Goal: Communication & Community: Answer question/provide support

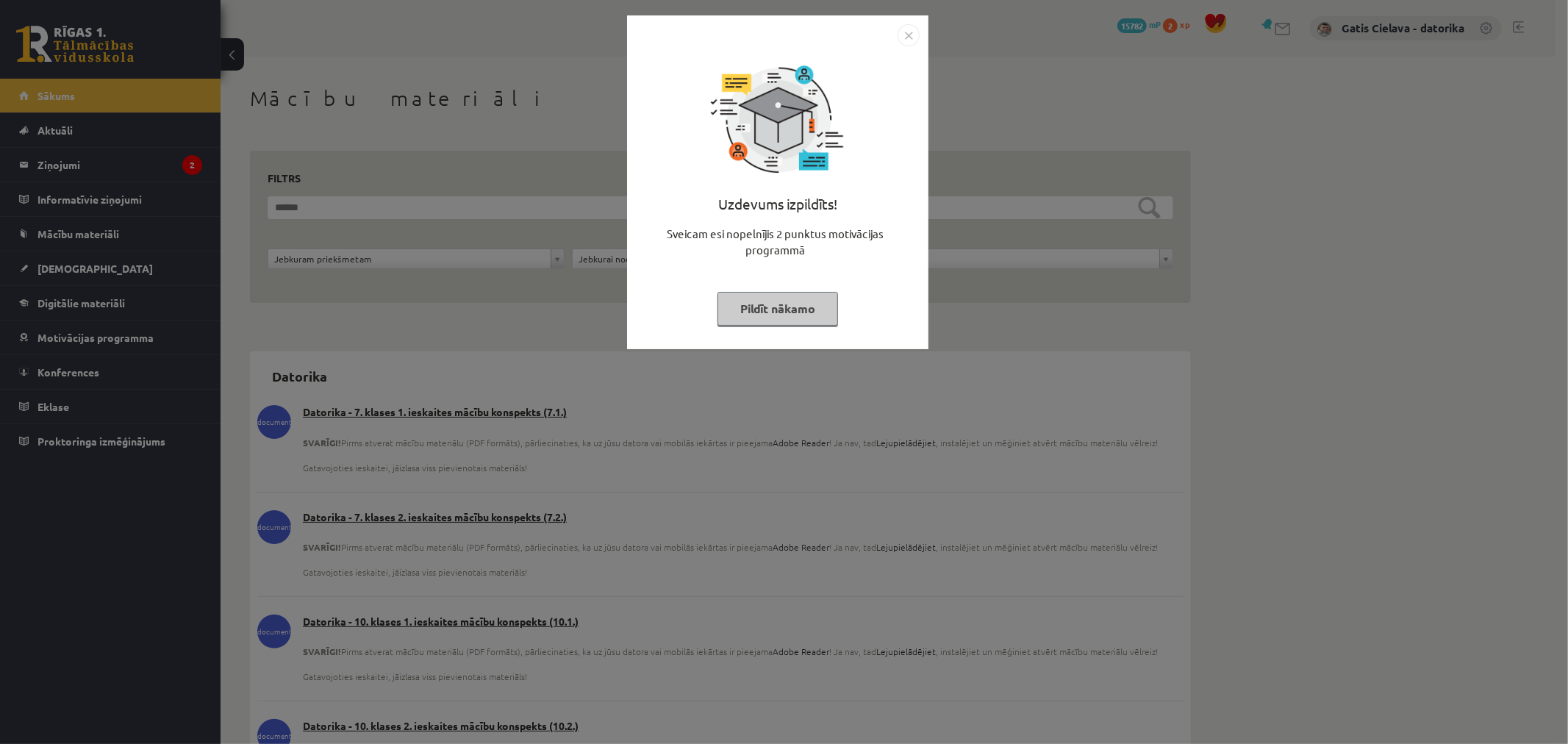
click at [763, 312] on button "Pildīt nākamo" at bounding box center [778, 309] width 121 height 34
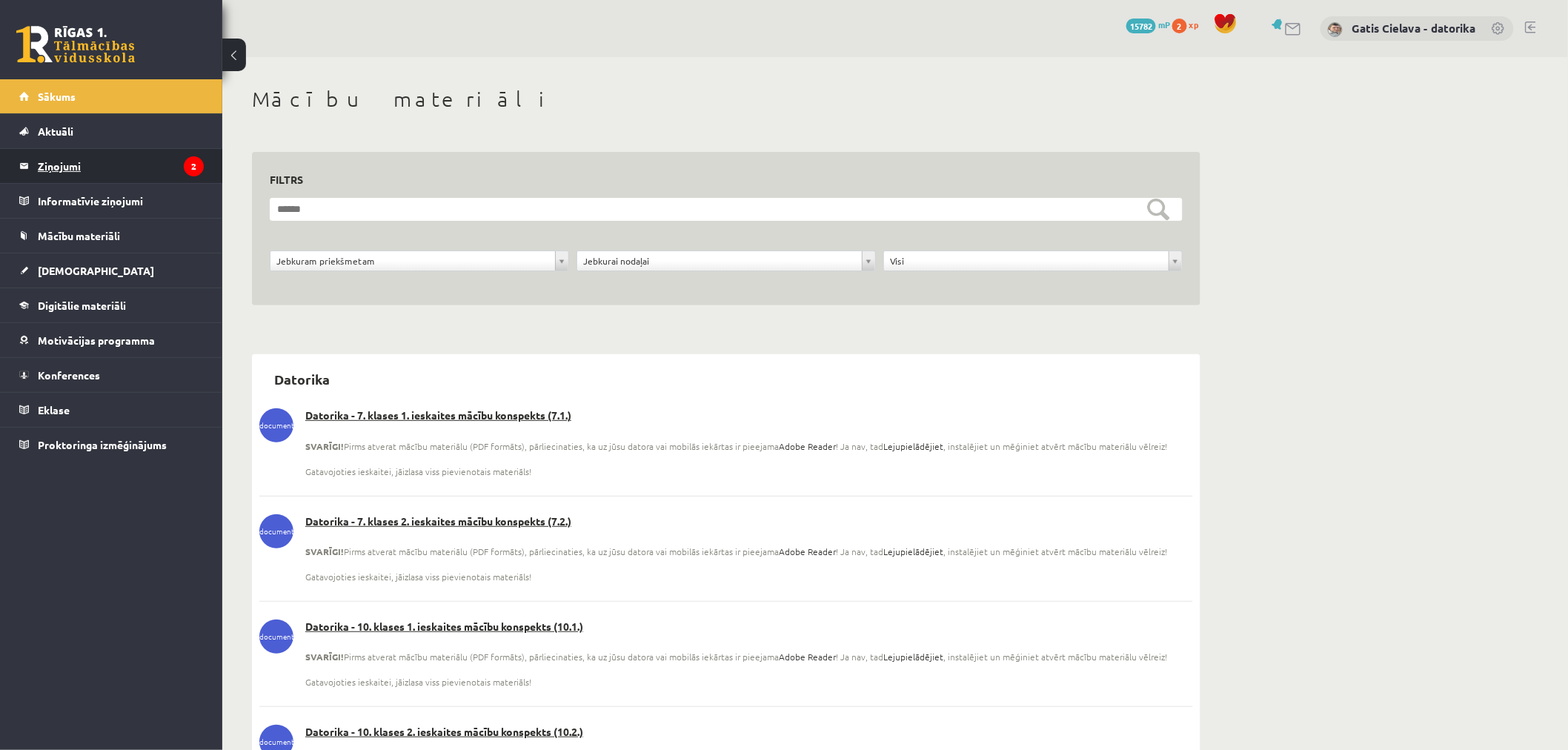
click at [51, 168] on legend "Ziņojumi 2" at bounding box center [120, 166] width 166 height 34
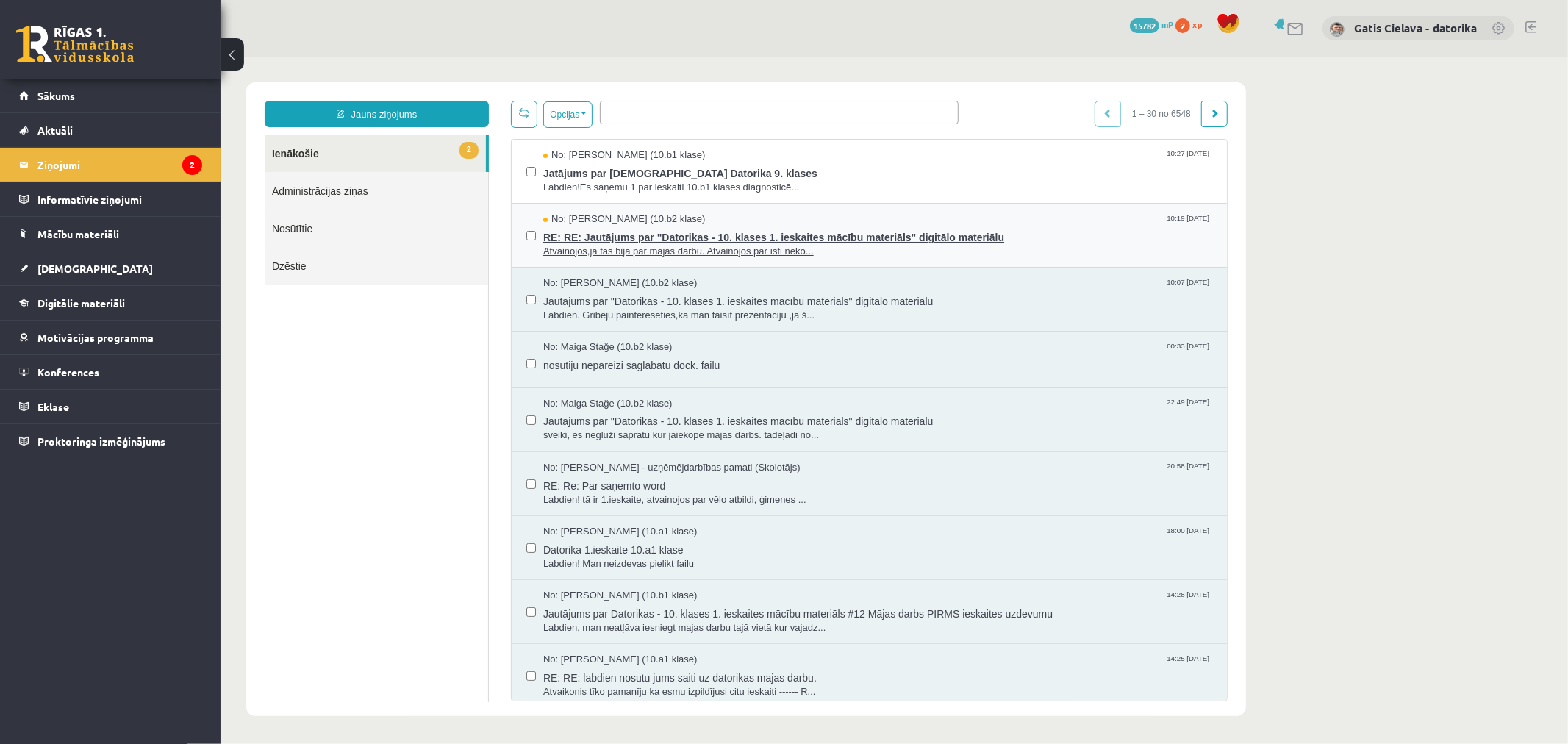
click at [673, 232] on span "RE: RE: Jautājums par "Datorikas - 10. klases 1. ieskaites mācību materiāls" di…" at bounding box center [877, 235] width 669 height 19
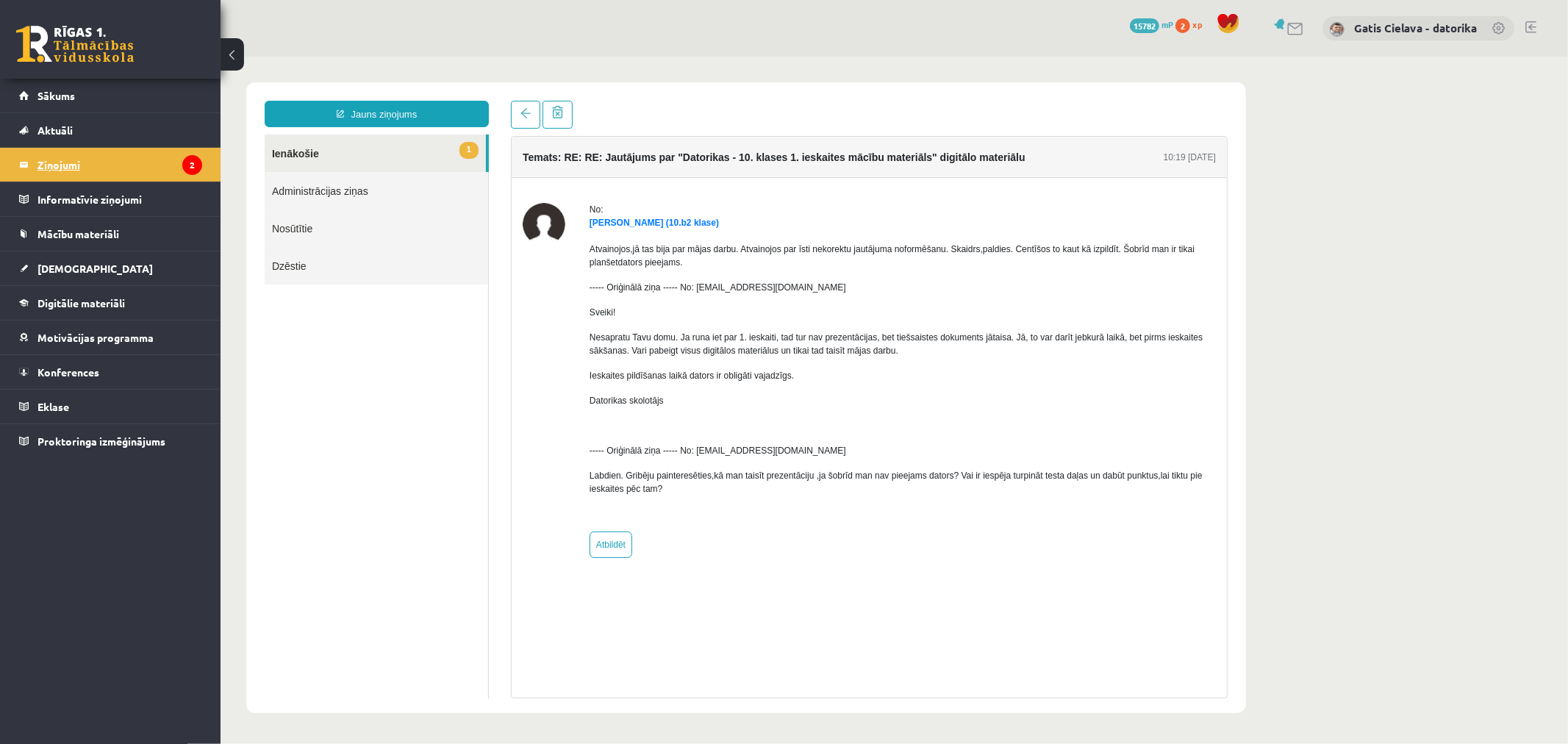
click at [71, 158] on legend "Ziņojumi 2" at bounding box center [119, 165] width 165 height 34
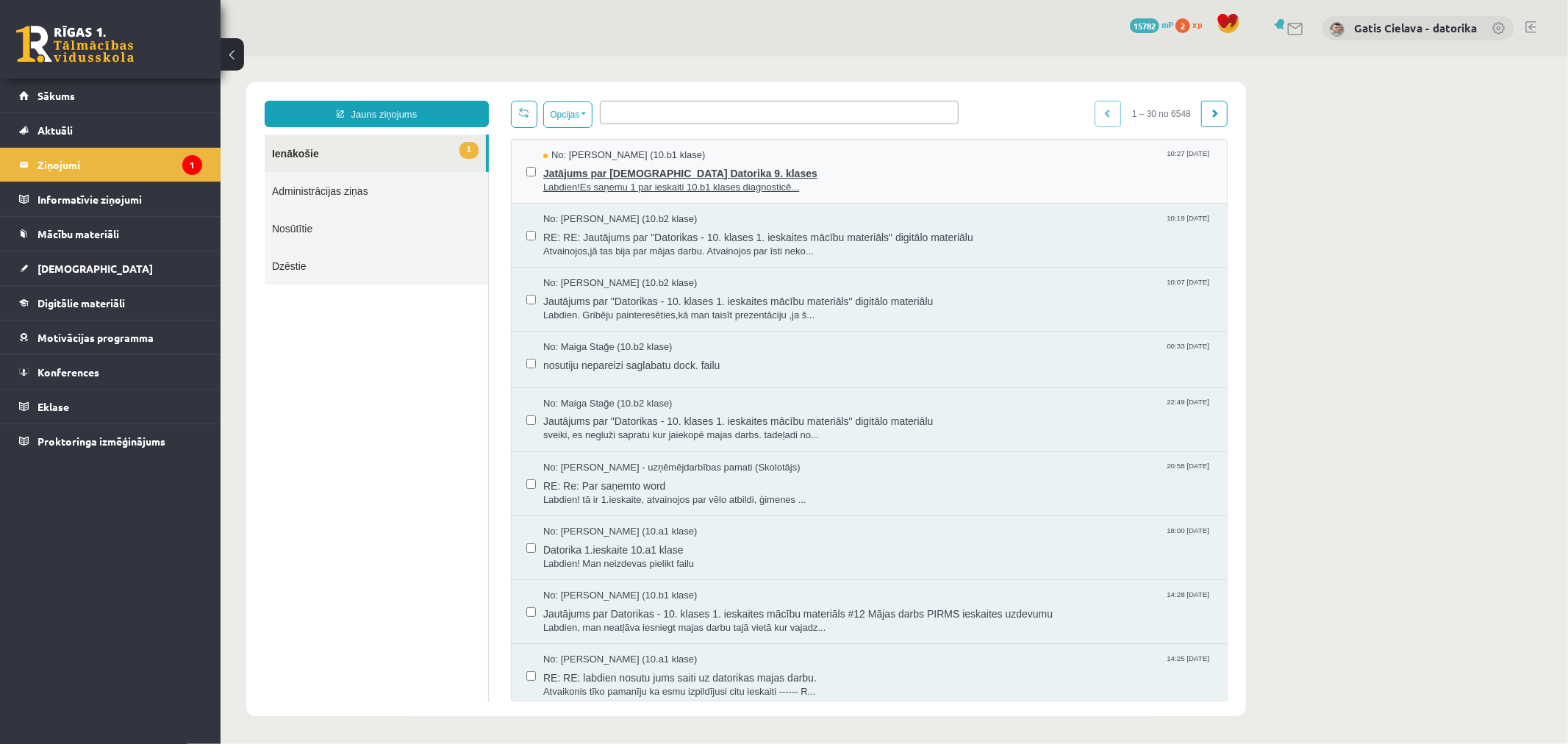
click at [625, 185] on span "Labdien!Es saņemu 1 par ieskaiti 10.b1 klases diagnosticē..." at bounding box center [877, 187] width 669 height 14
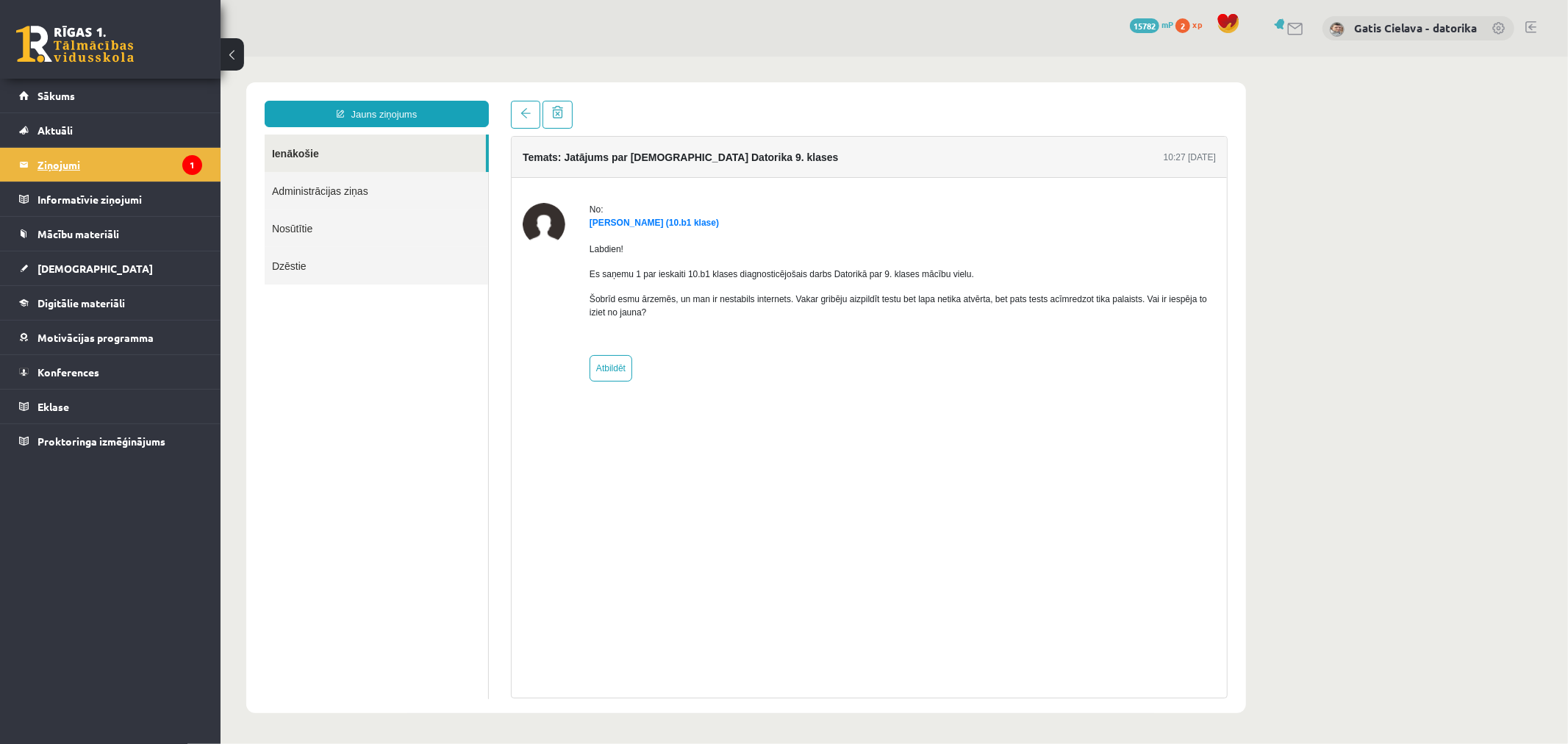
click at [55, 163] on legend "Ziņojumi 1" at bounding box center [119, 165] width 165 height 34
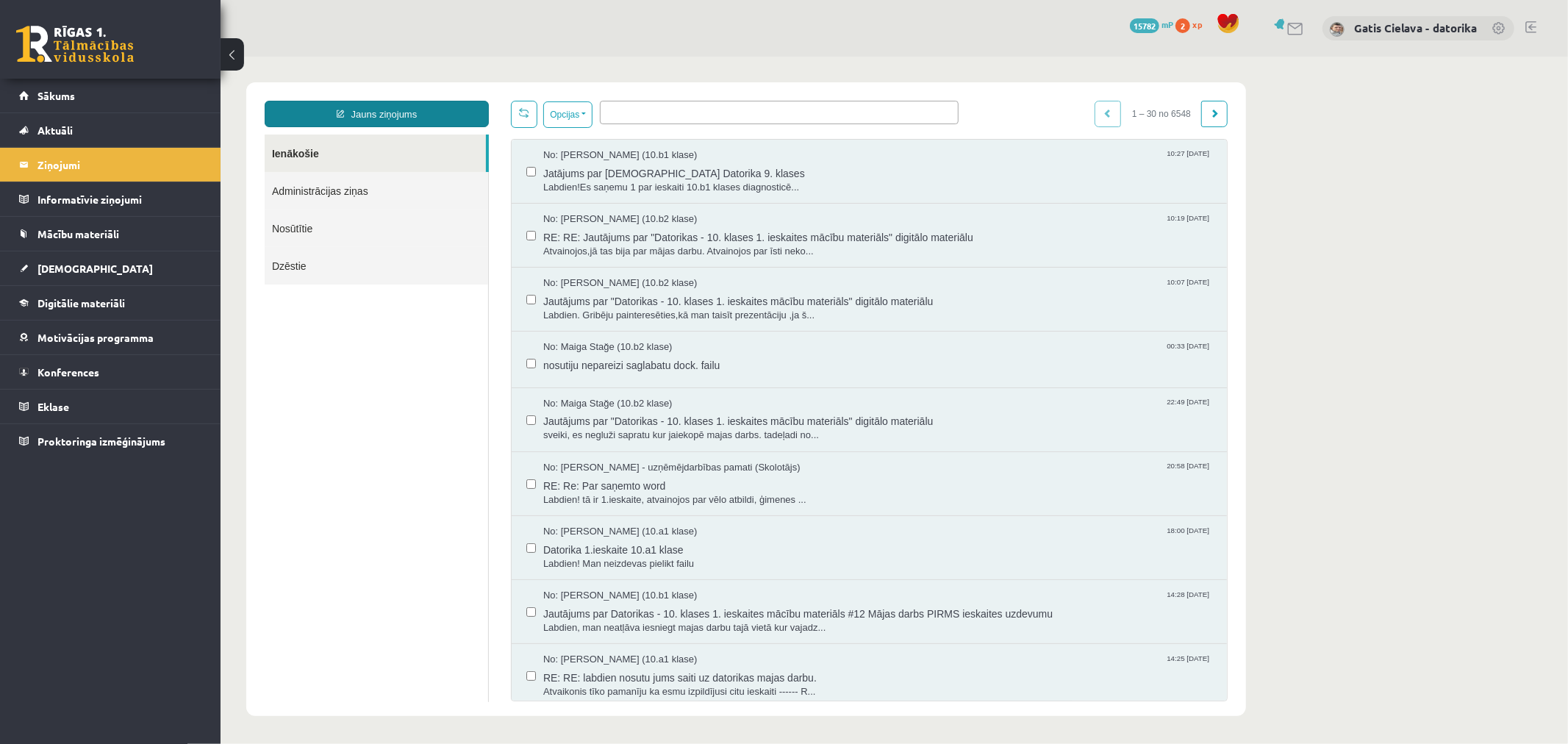
click at [375, 113] on link "Jauns ziņojums" at bounding box center [376, 113] width 224 height 26
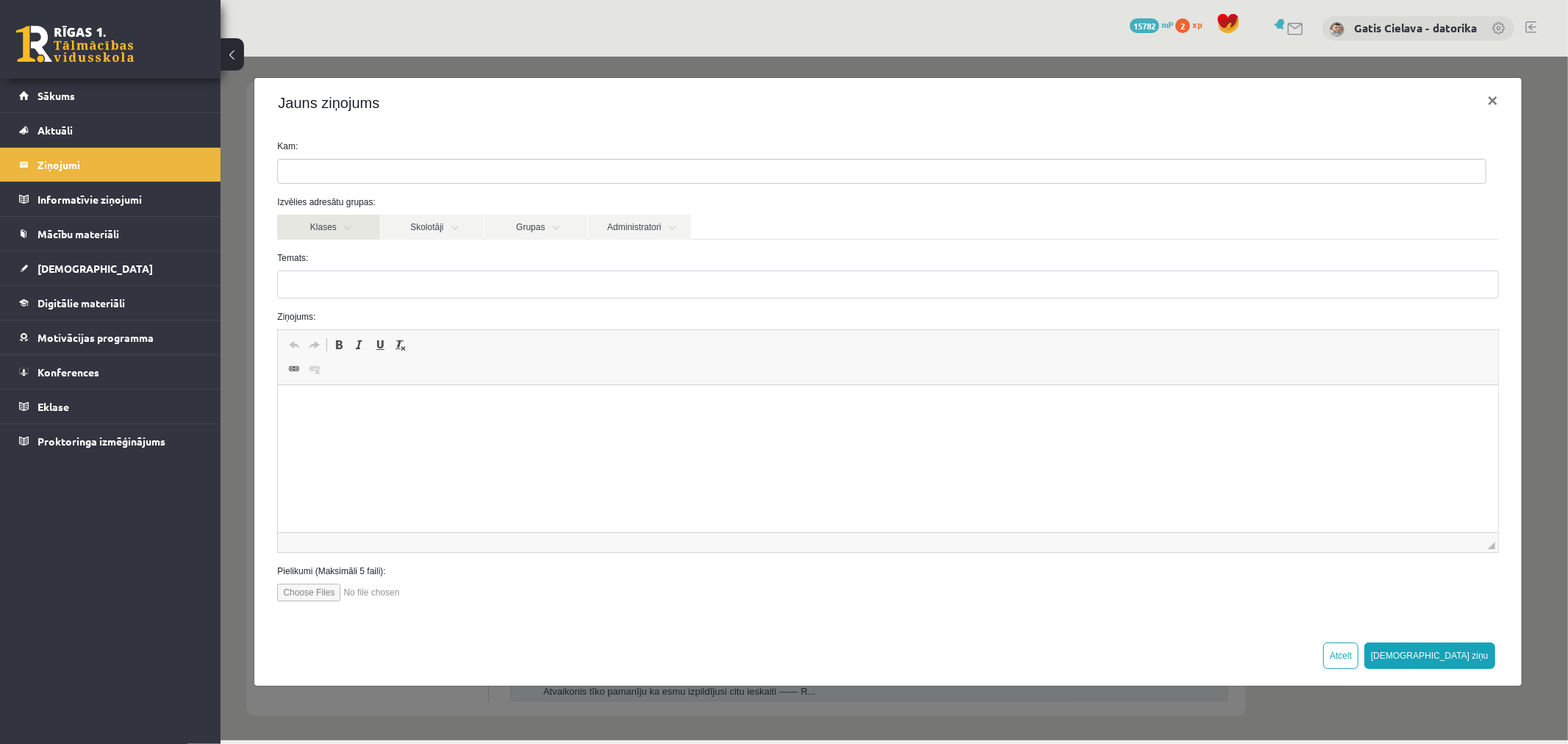
click at [334, 231] on link "Klases" at bounding box center [327, 226] width 103 height 25
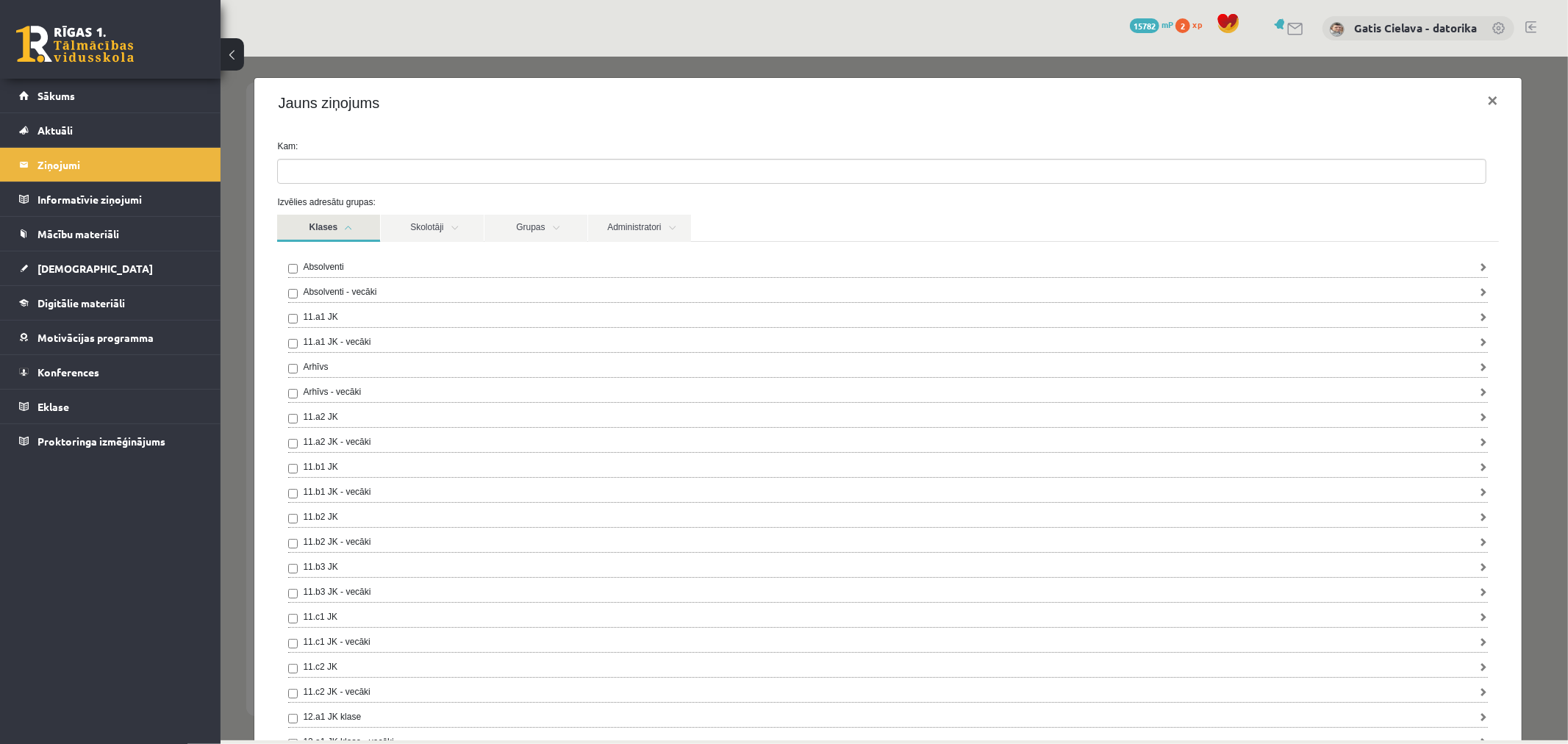
click at [1539, 22] on div "0 Dāvanas 15782 mP 2 xp Gatis Cielava - datorika" at bounding box center [894, 28] width 1347 height 57
click at [1530, 23] on link at bounding box center [1531, 27] width 11 height 12
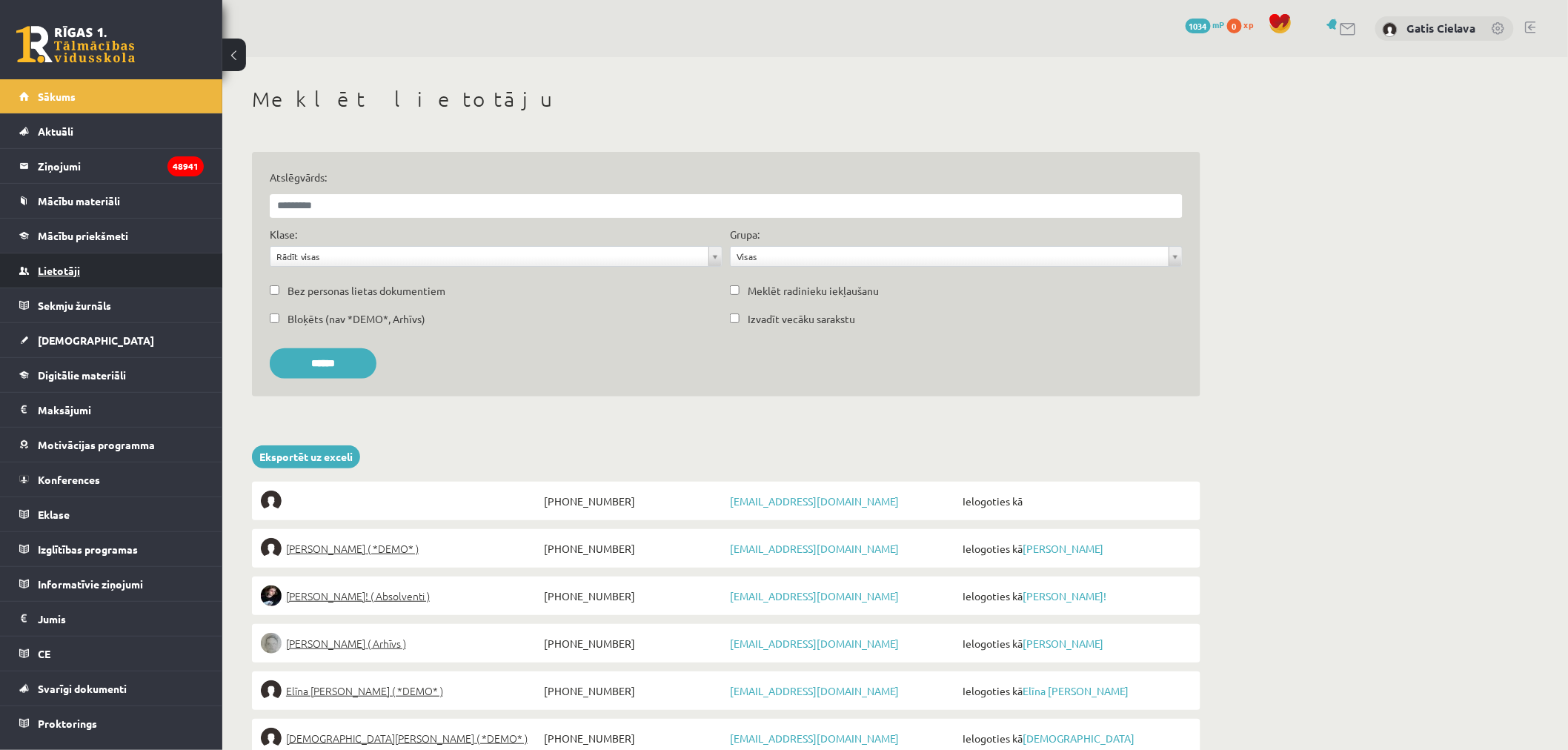
click at [62, 270] on span "Lietotāji" at bounding box center [59, 270] width 42 height 13
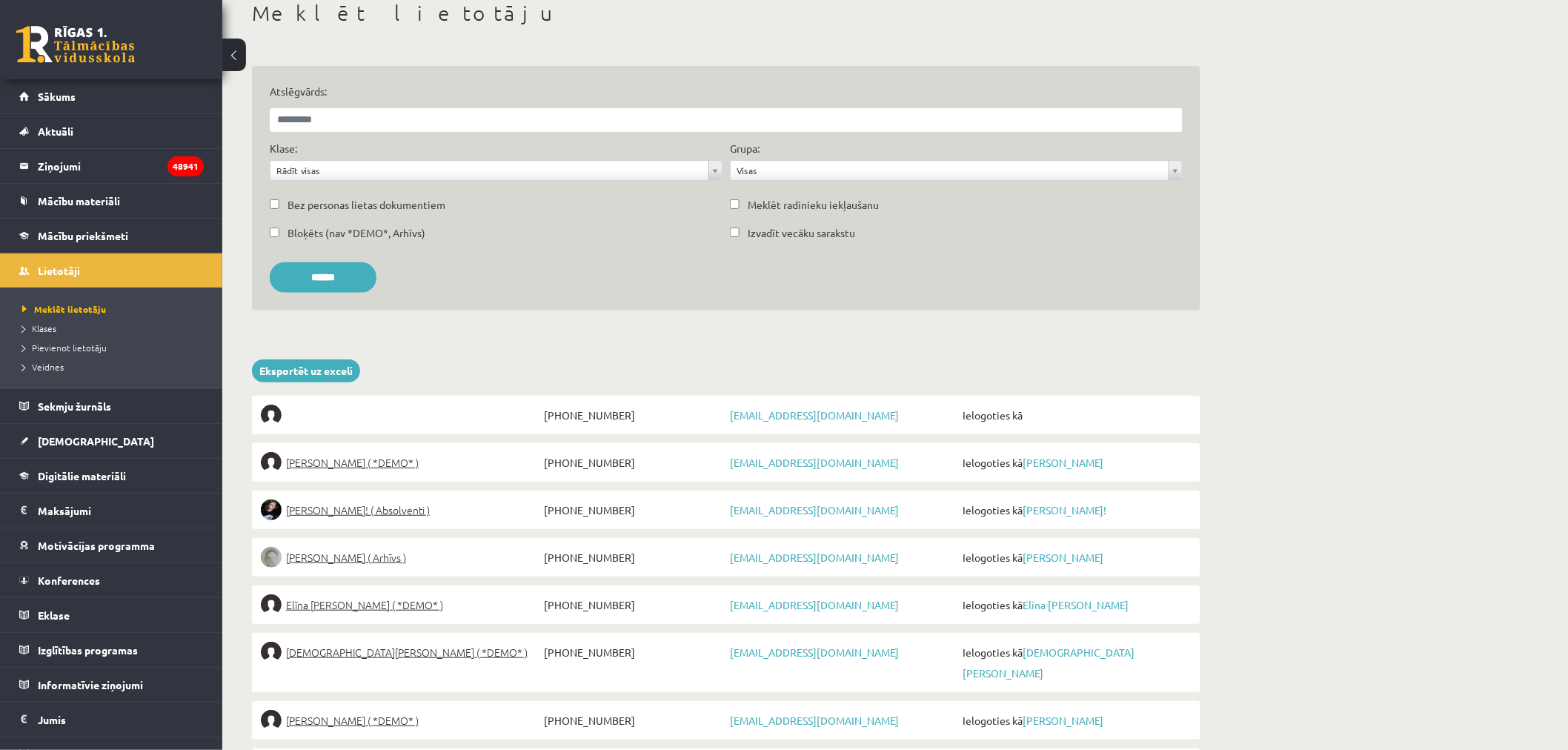
scroll to position [82, 0]
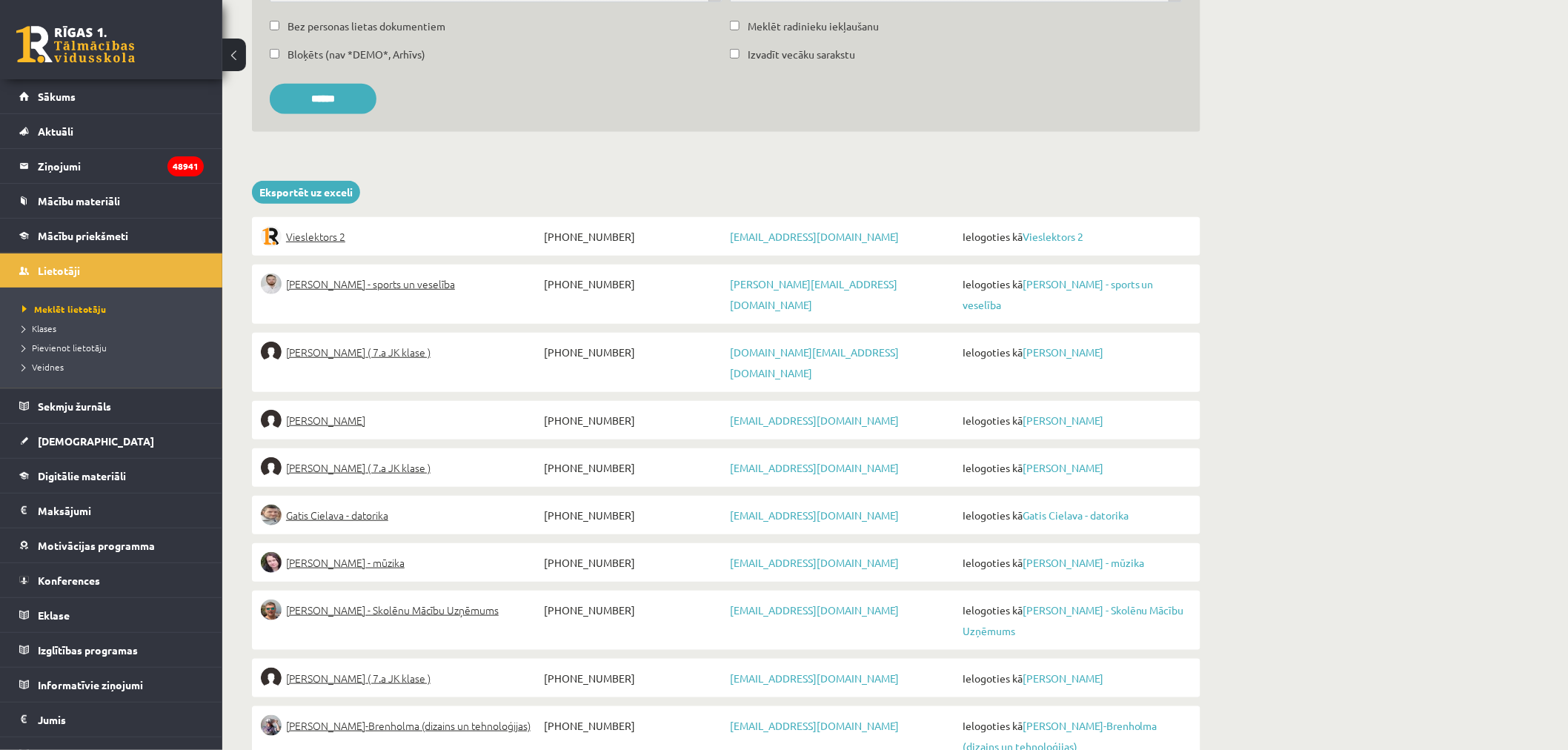
scroll to position [190, 0]
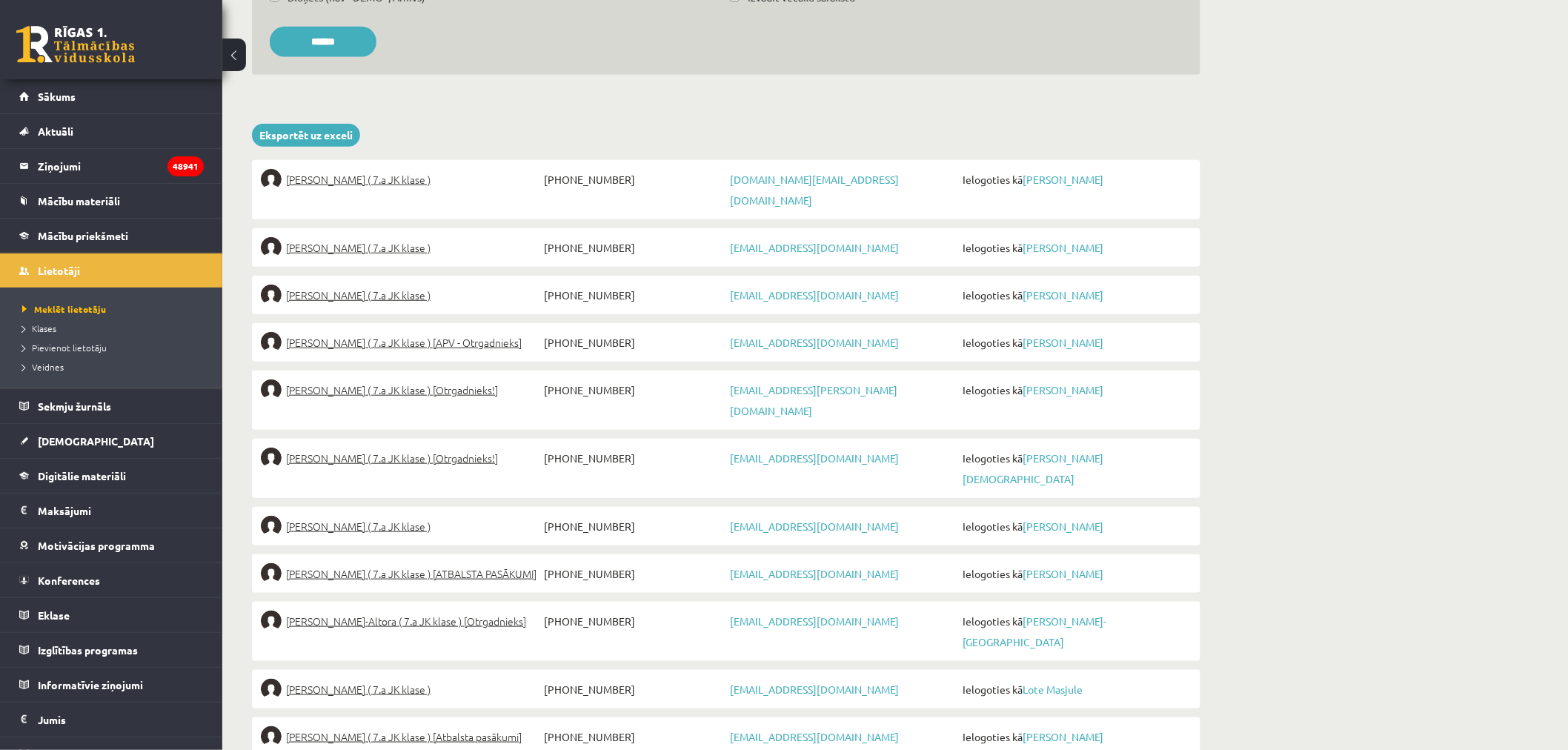
scroll to position [34, 0]
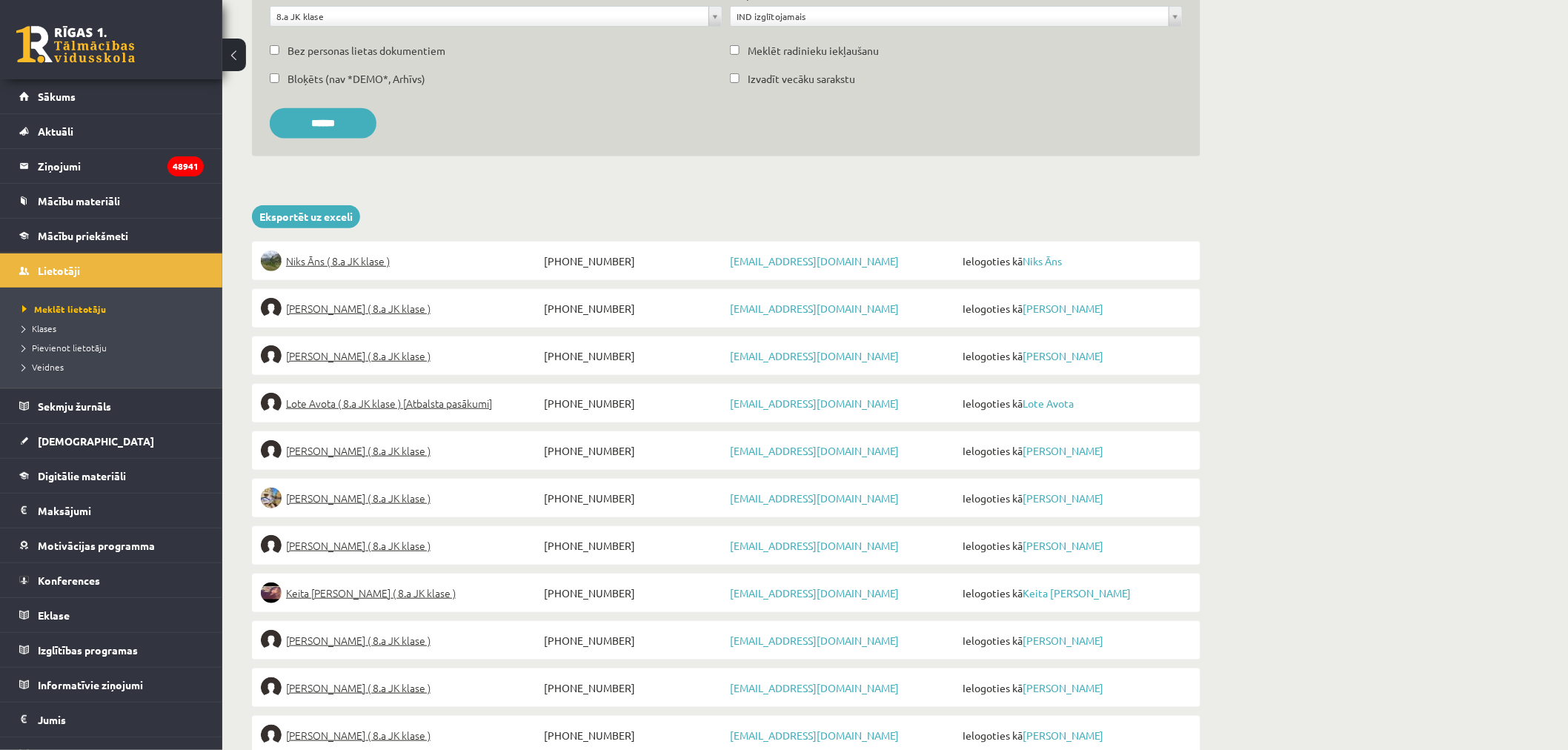
scroll to position [169, 0]
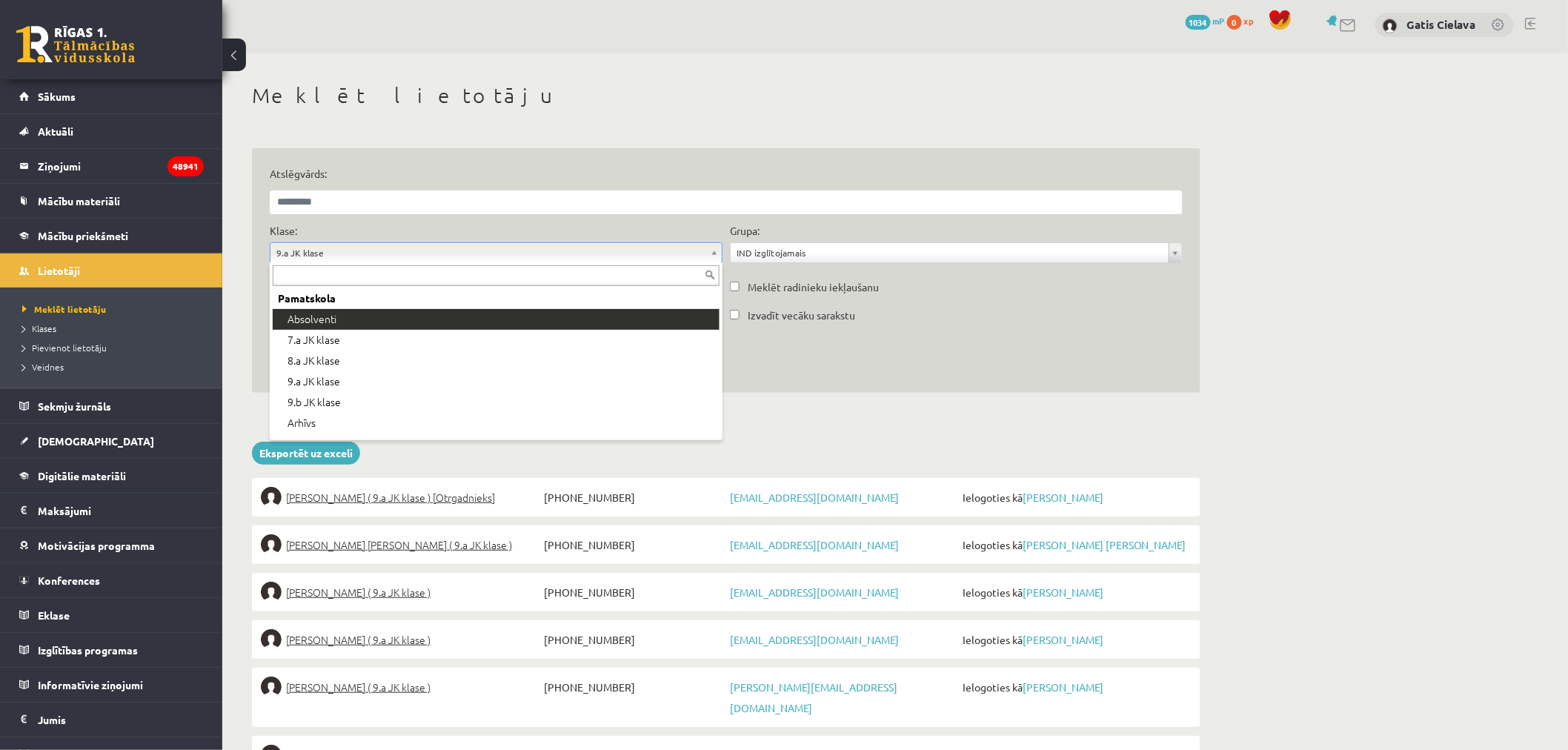
scroll to position [82, 0]
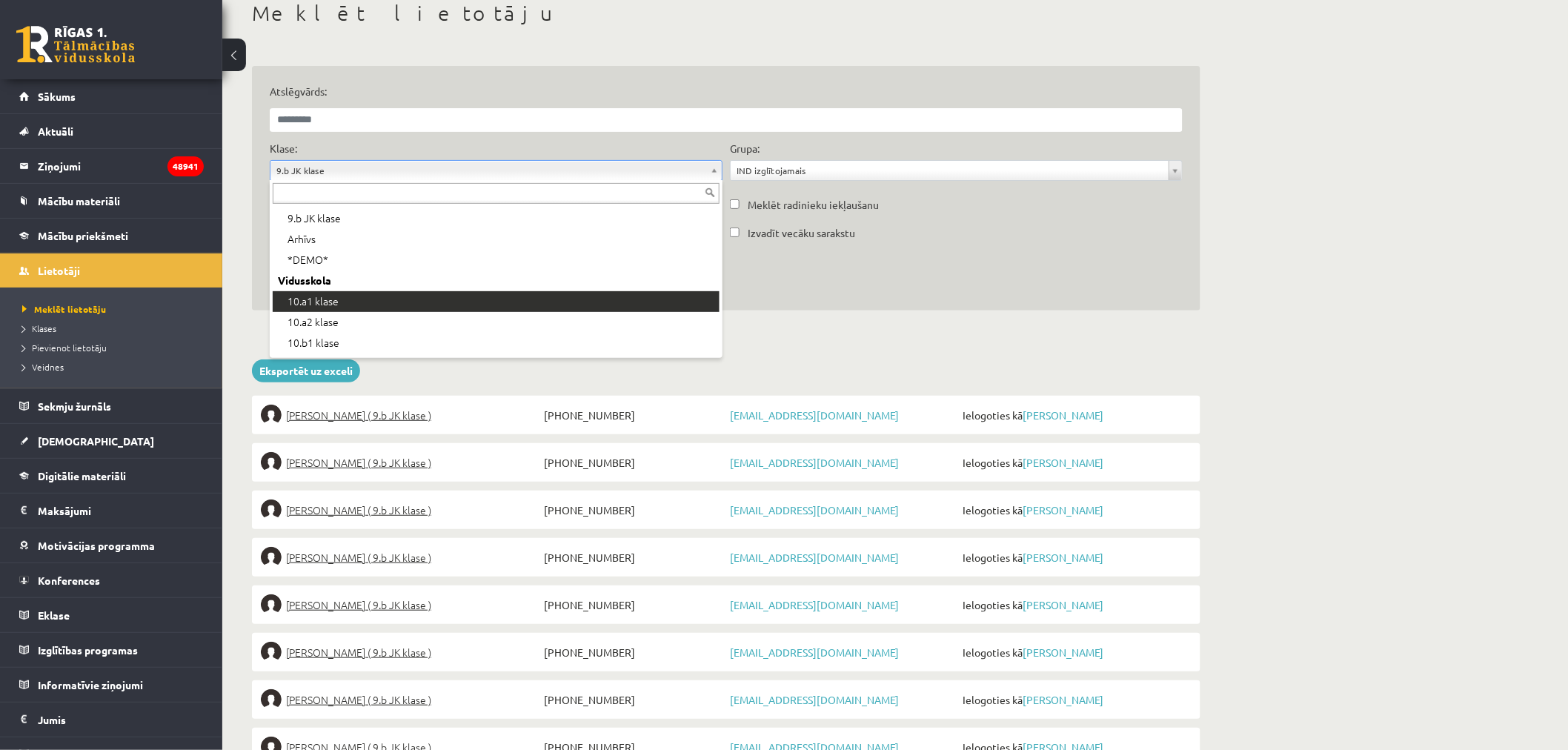
scroll to position [182, 0]
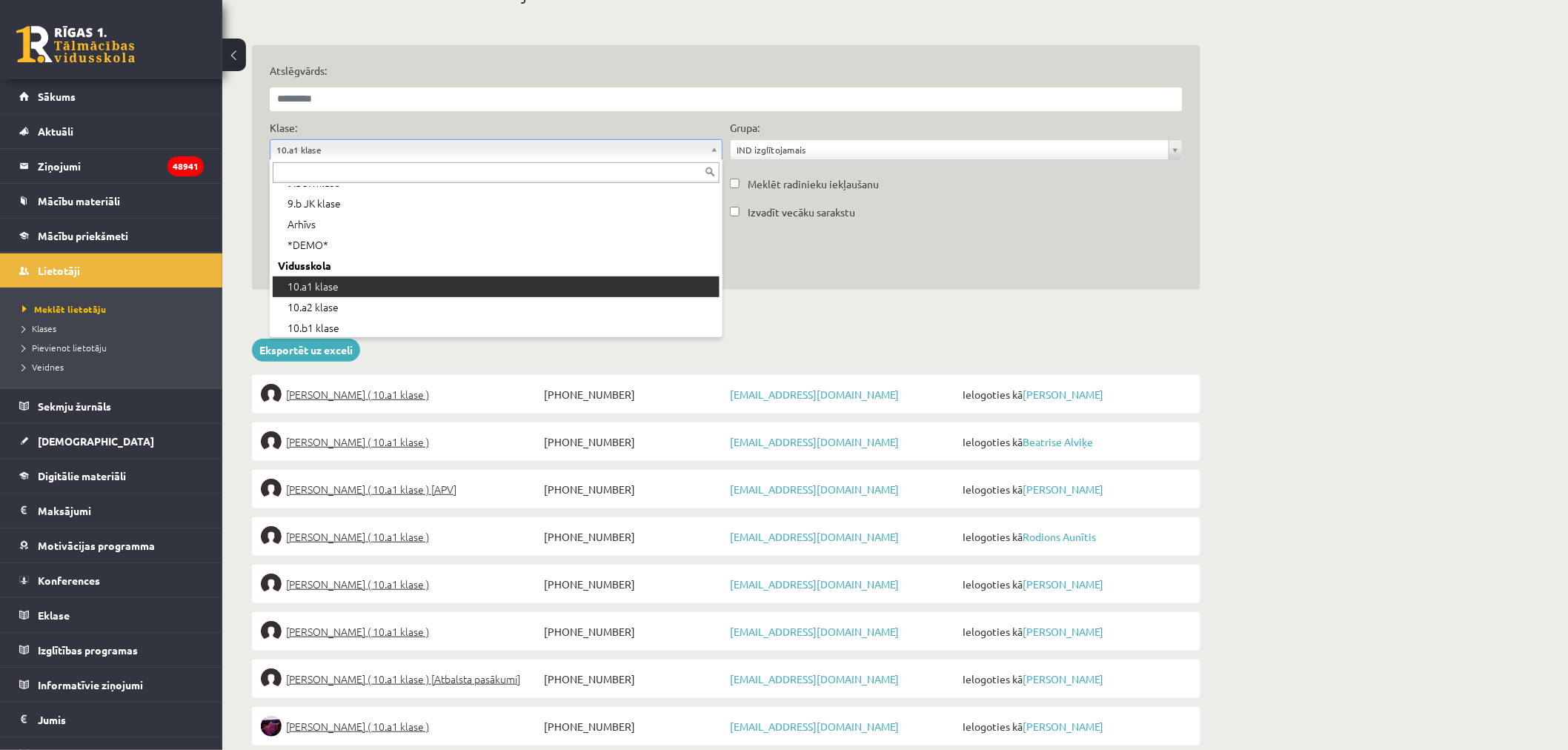
scroll to position [165, 0]
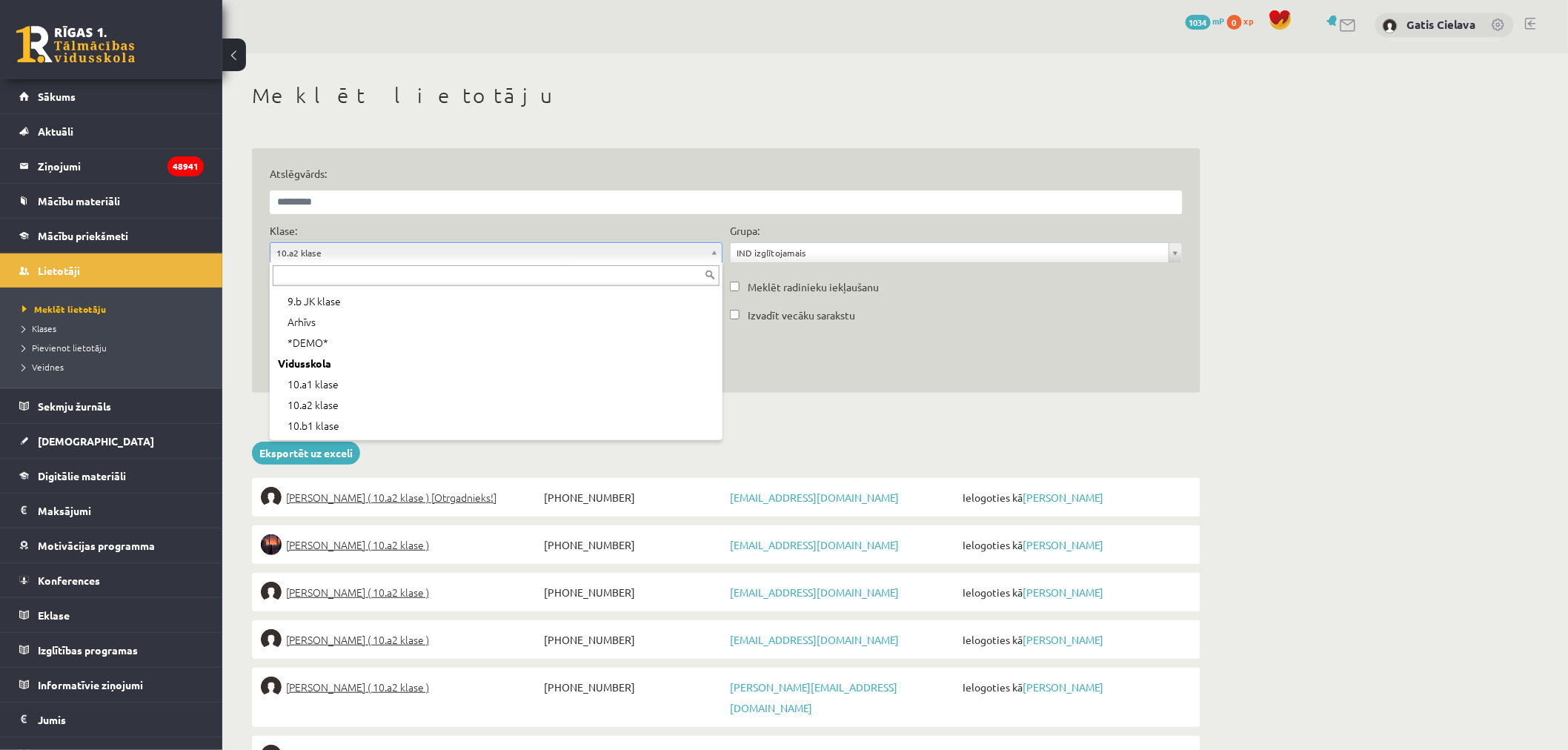
scroll to position [203, 0]
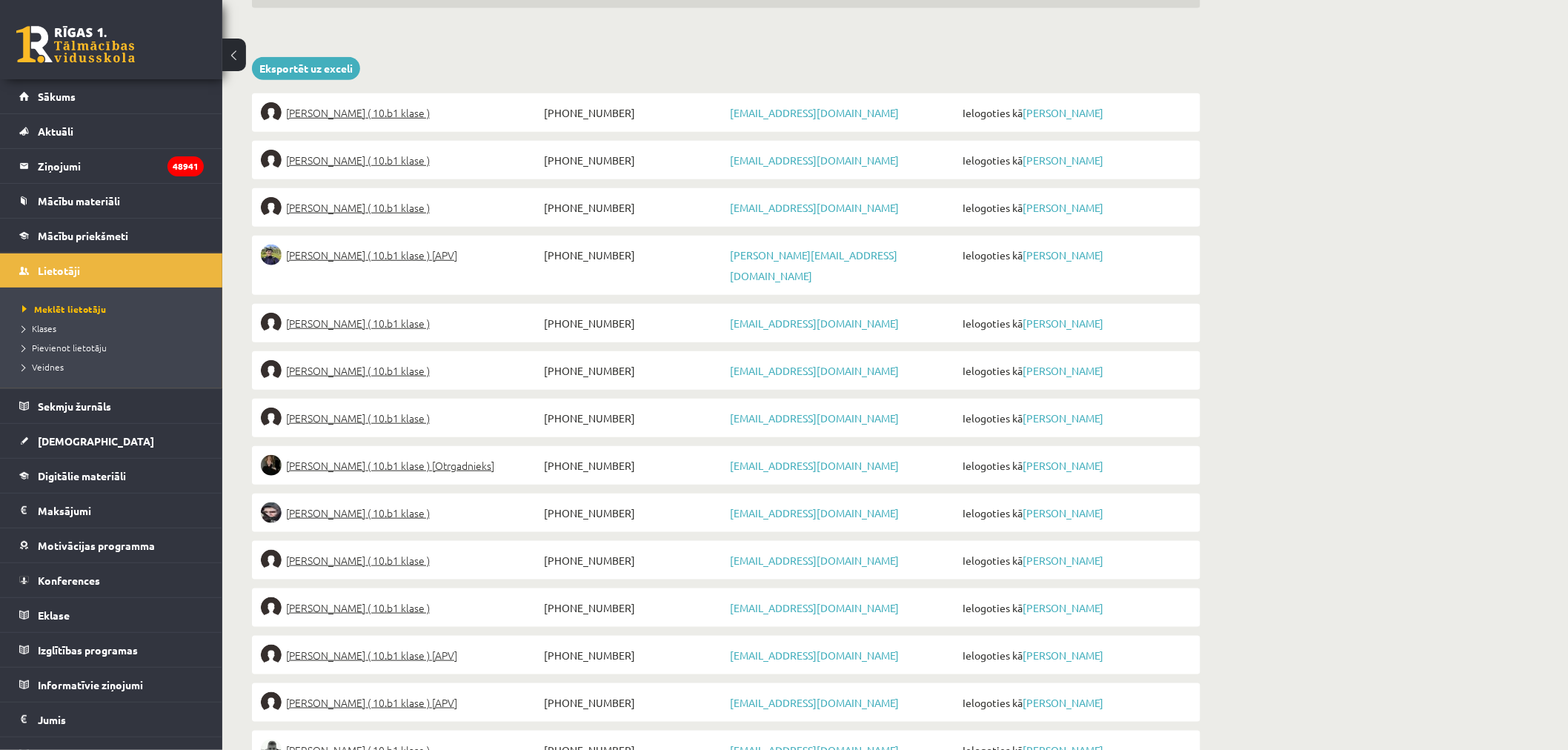
scroll to position [86, 0]
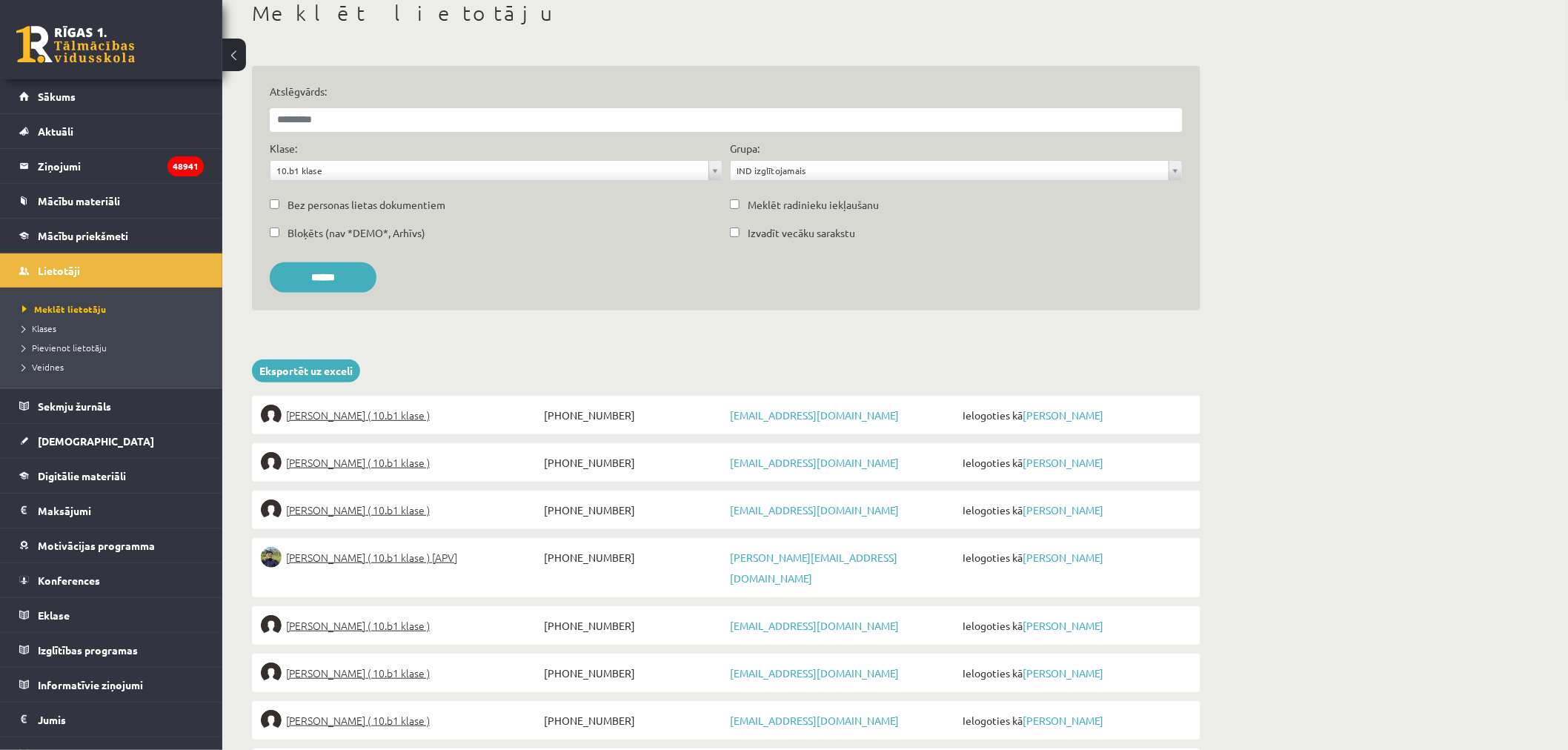
click at [314, 160] on div "10.b1 klase" at bounding box center [496, 170] width 452 height 21
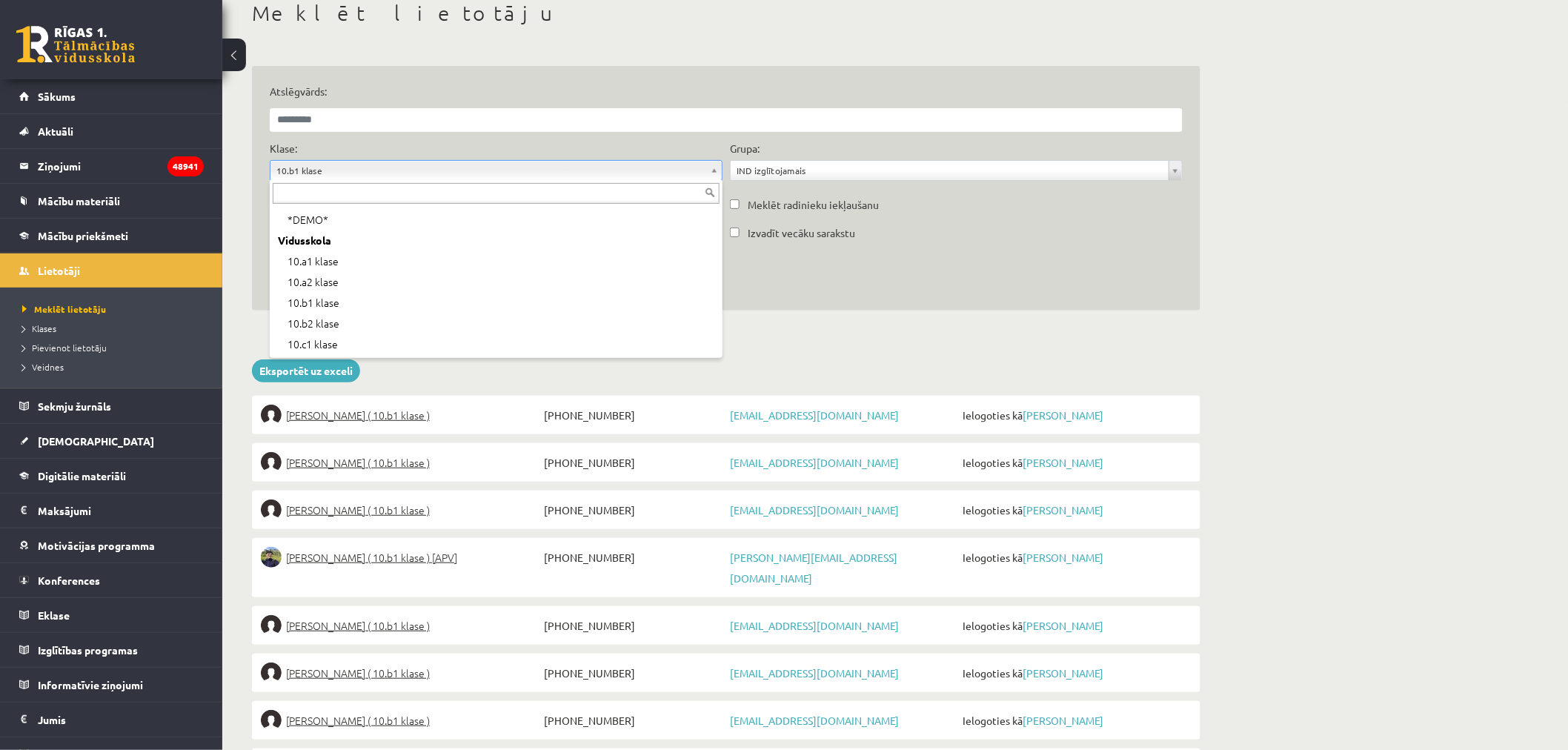
scroll to position [224, 0]
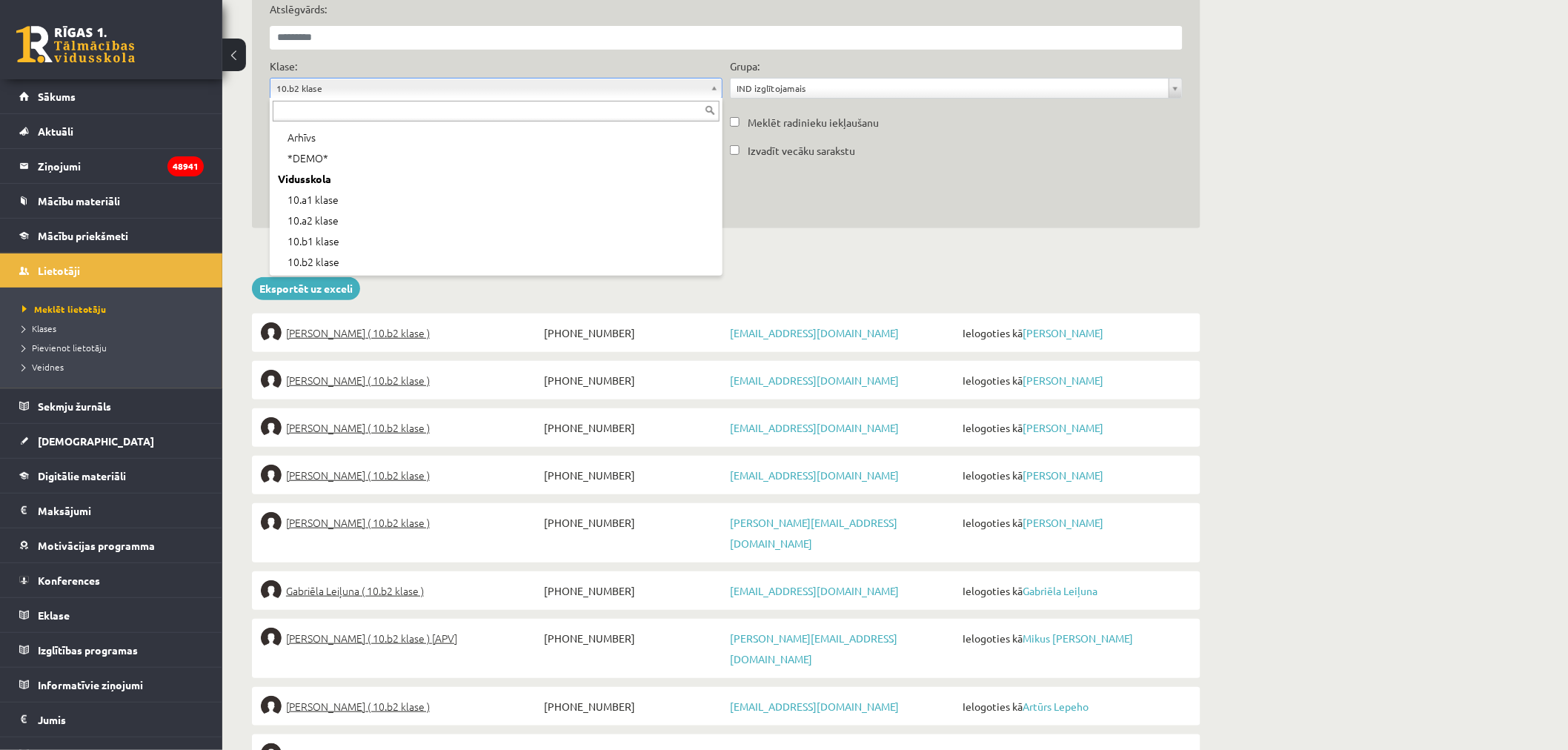
scroll to position [245, 0]
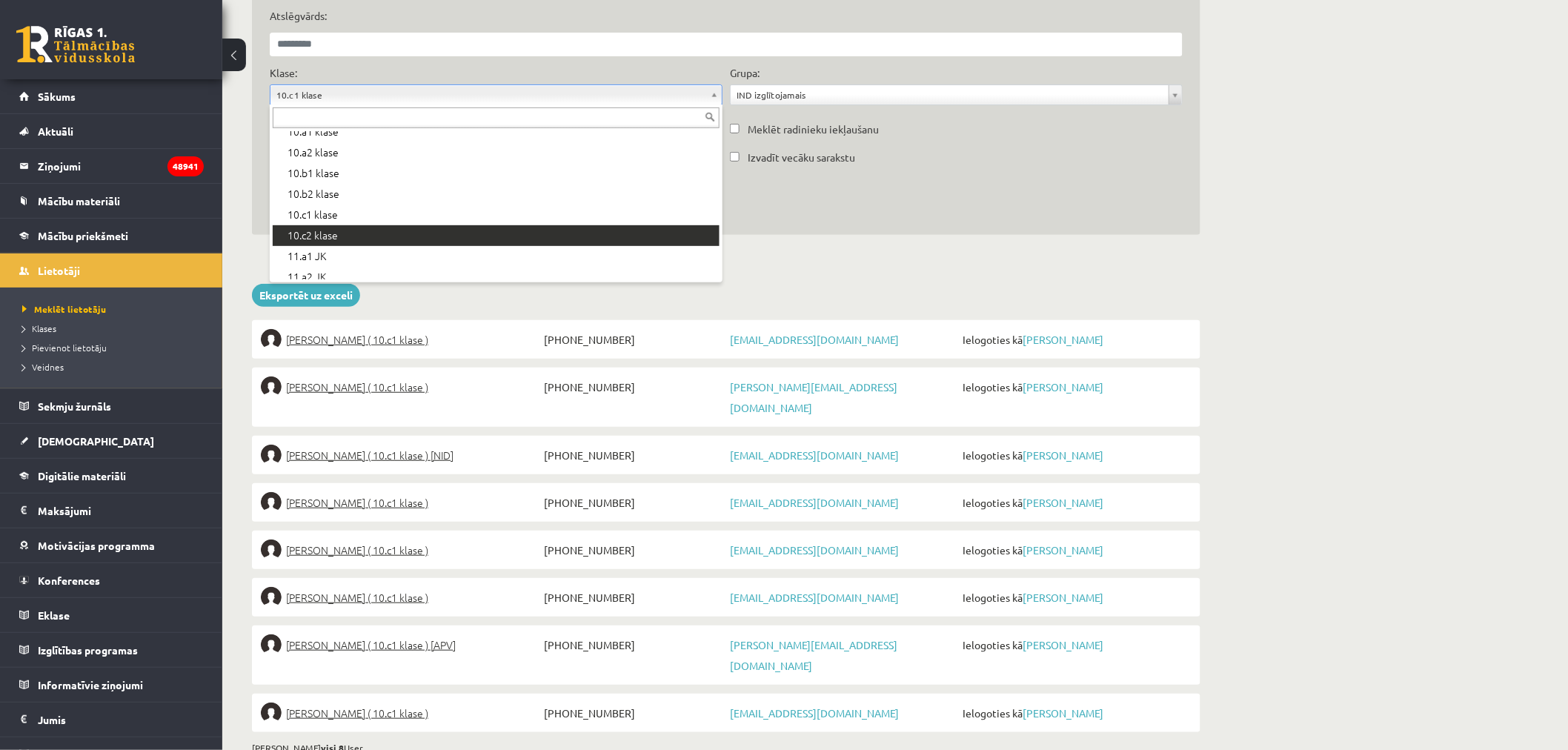
scroll to position [265, 0]
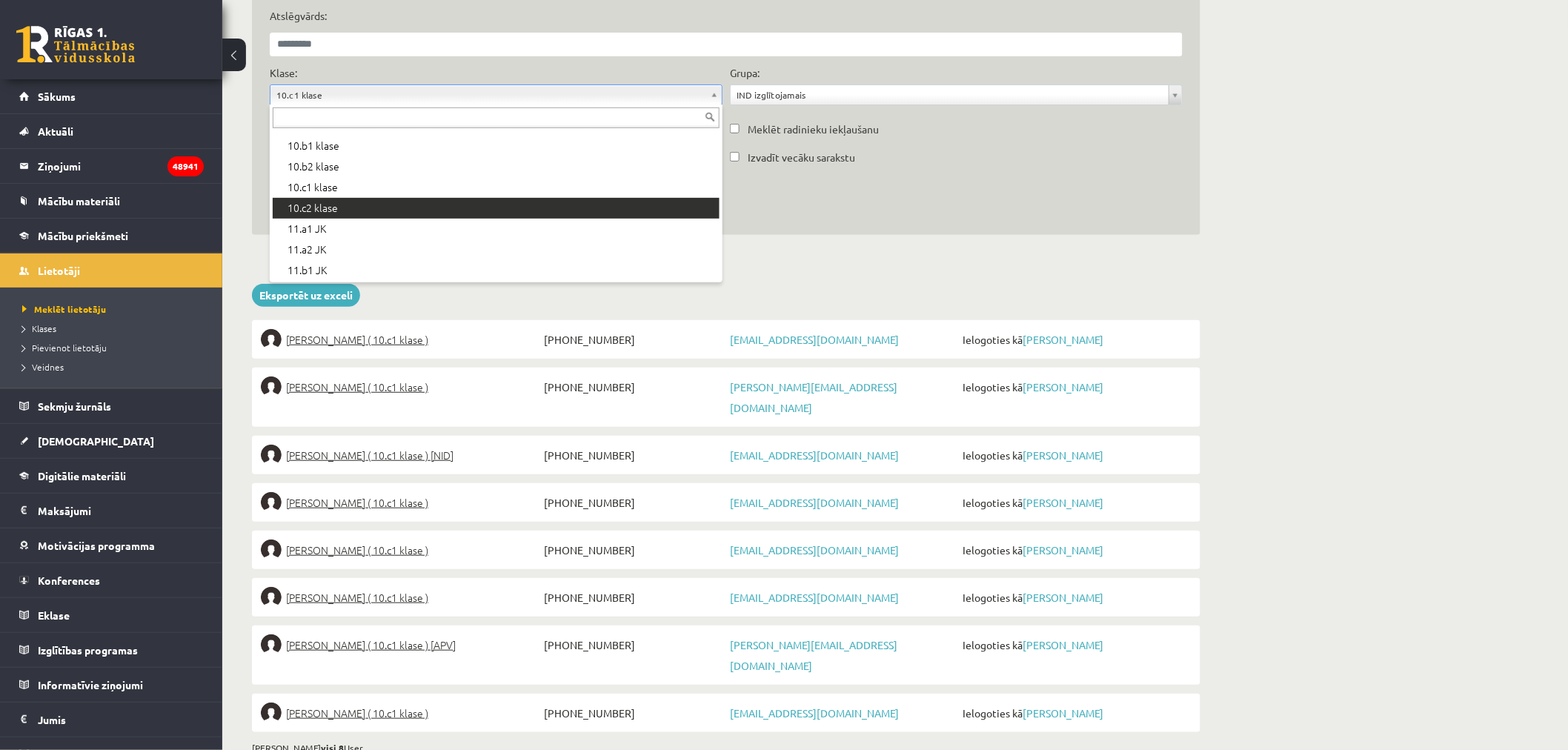
drag, startPoint x: 318, startPoint y: 204, endPoint x: 353, endPoint y: 212, distance: 35.9
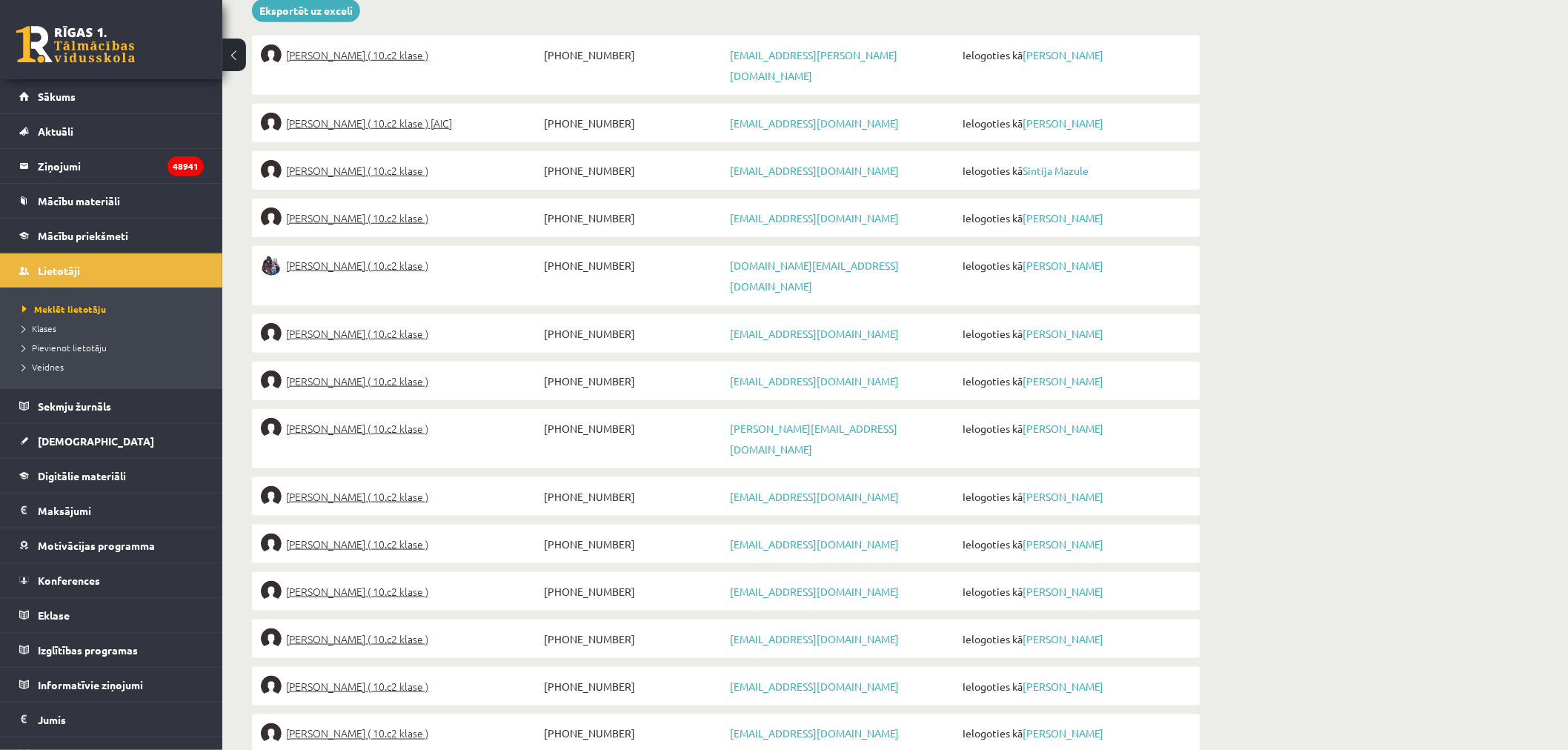
scroll to position [447, 0]
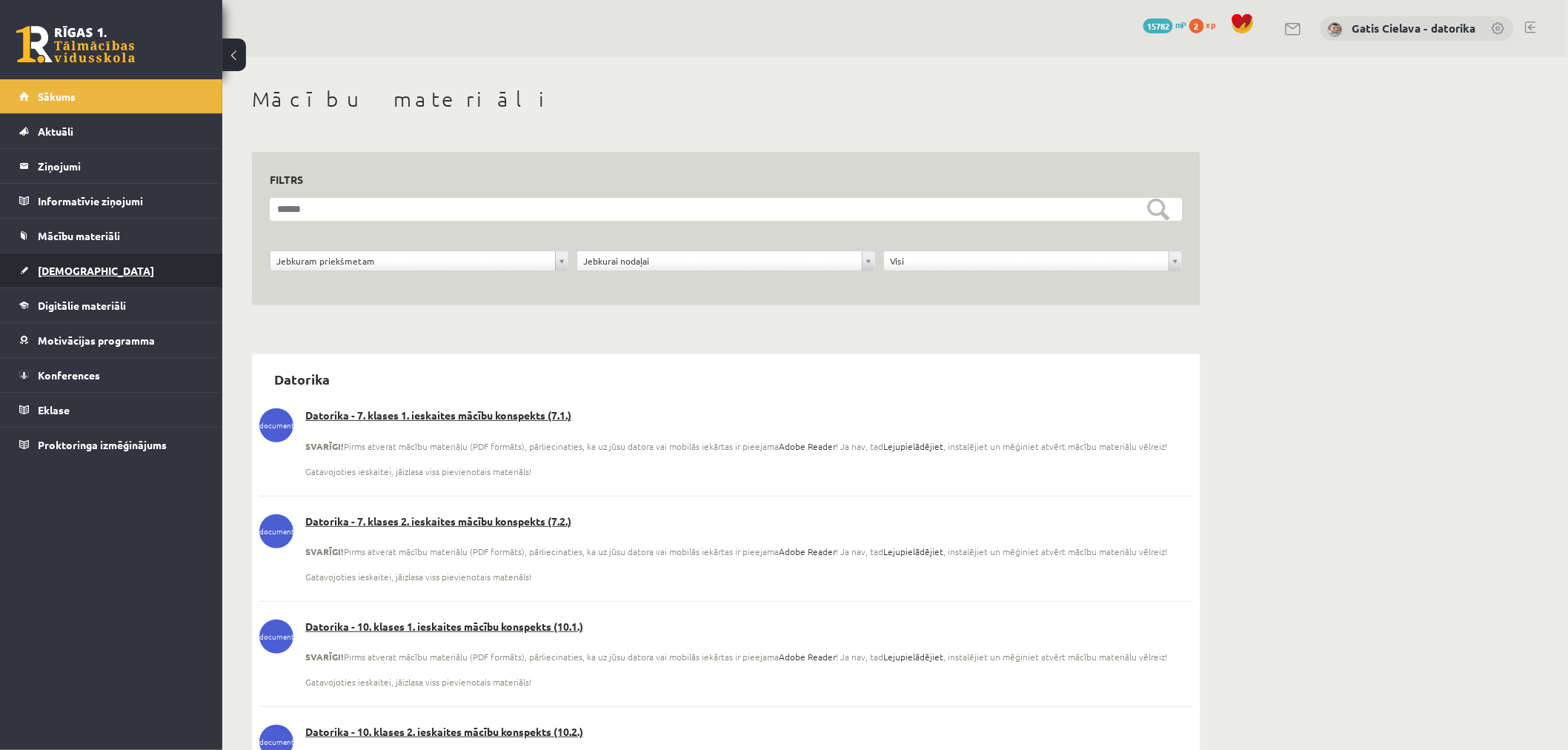
click at [59, 267] on span "[DEMOGRAPHIC_DATA]" at bounding box center [95, 270] width 116 height 13
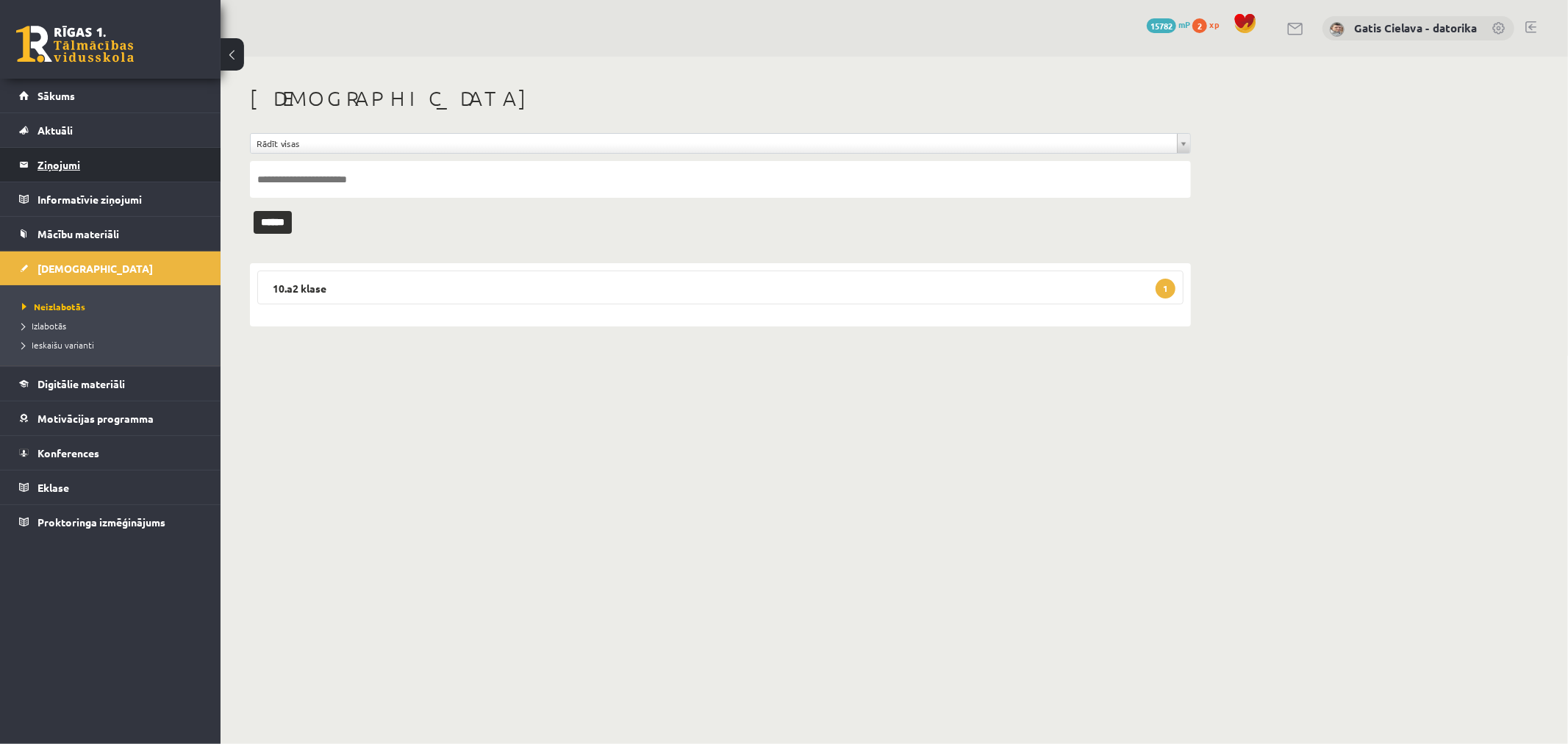
click at [55, 156] on legend "Ziņojumi 0" at bounding box center [119, 165] width 165 height 34
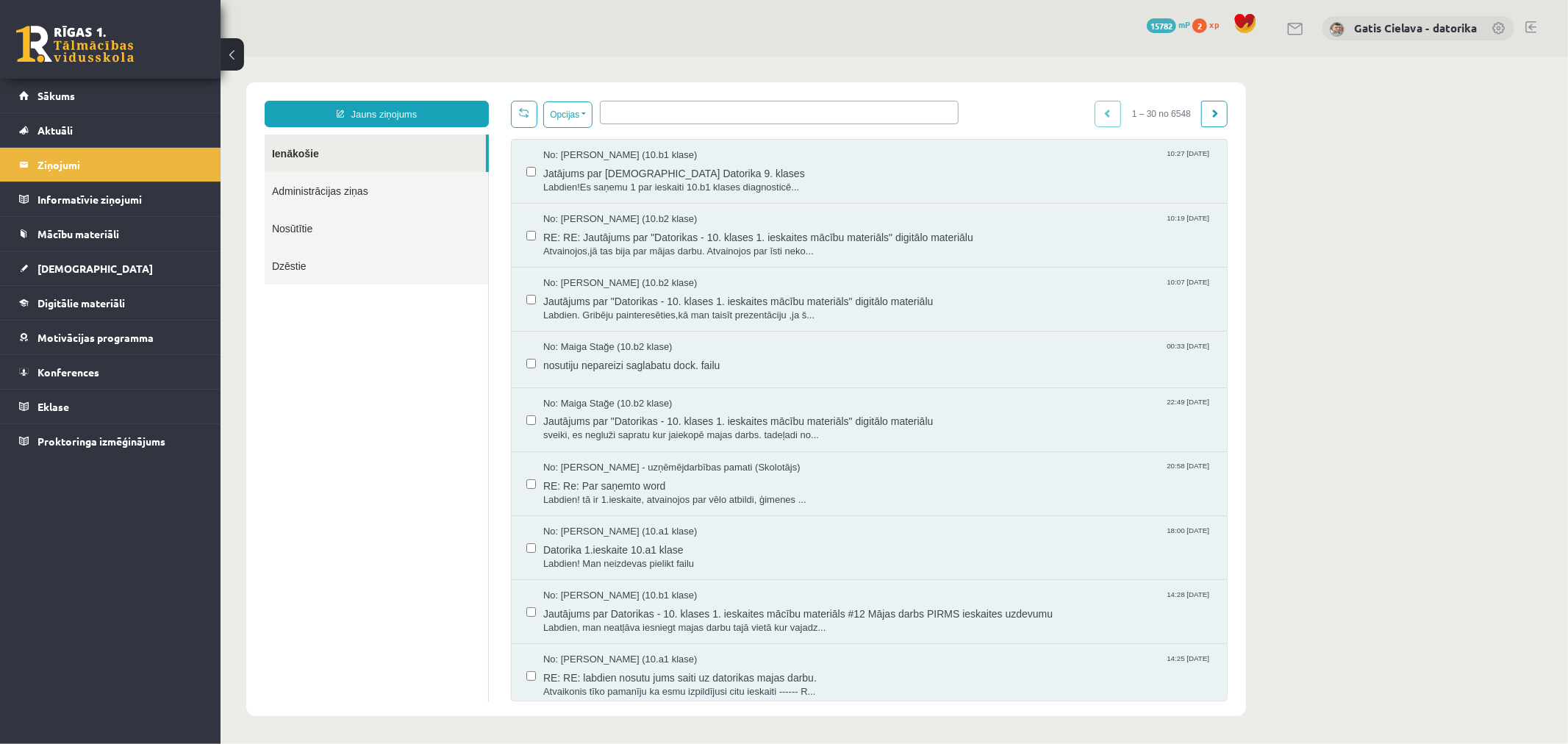
click at [320, 187] on link "Administrācijas ziņas" at bounding box center [375, 190] width 224 height 37
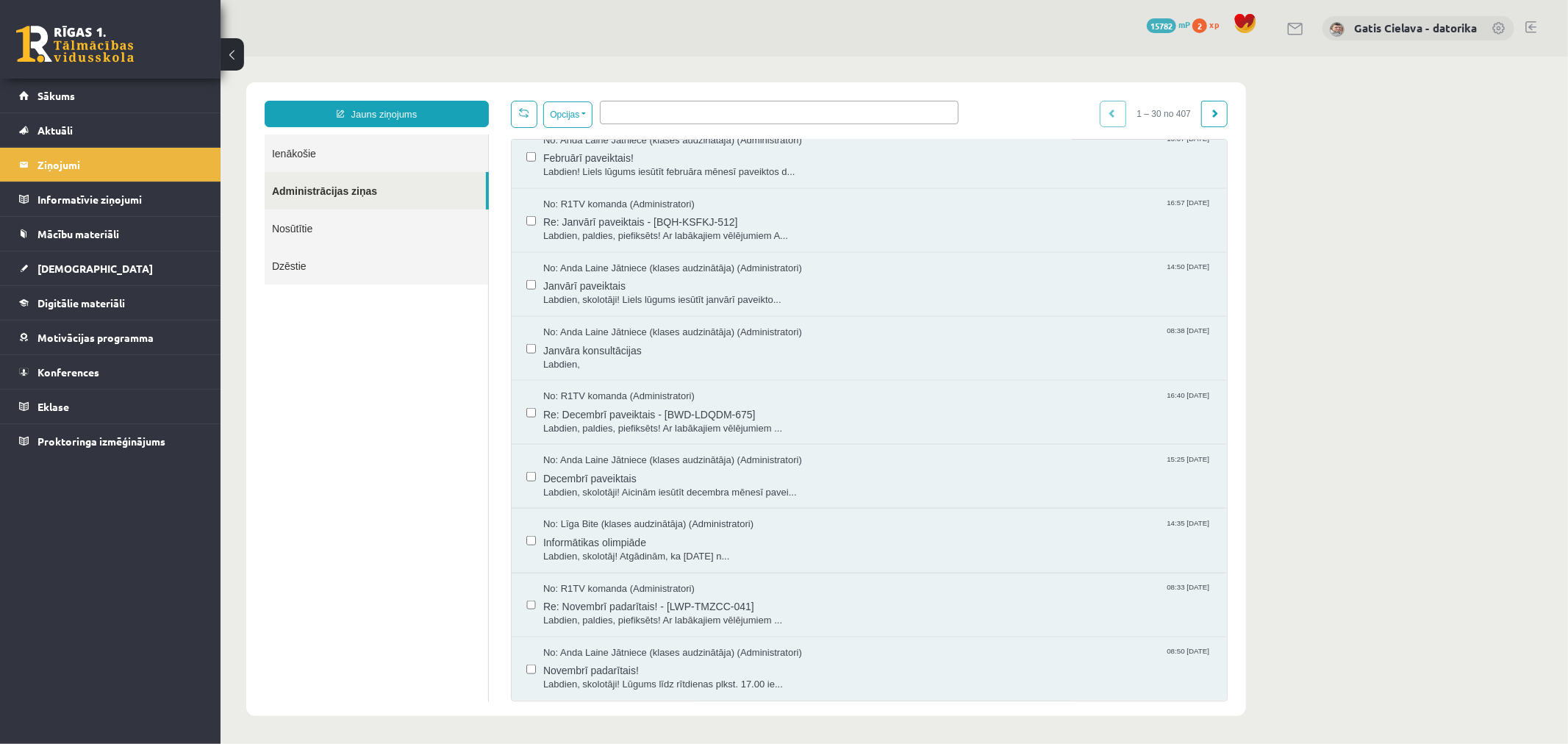
scroll to position [1, 0]
click at [1207, 114] on link at bounding box center [1214, 112] width 26 height 26
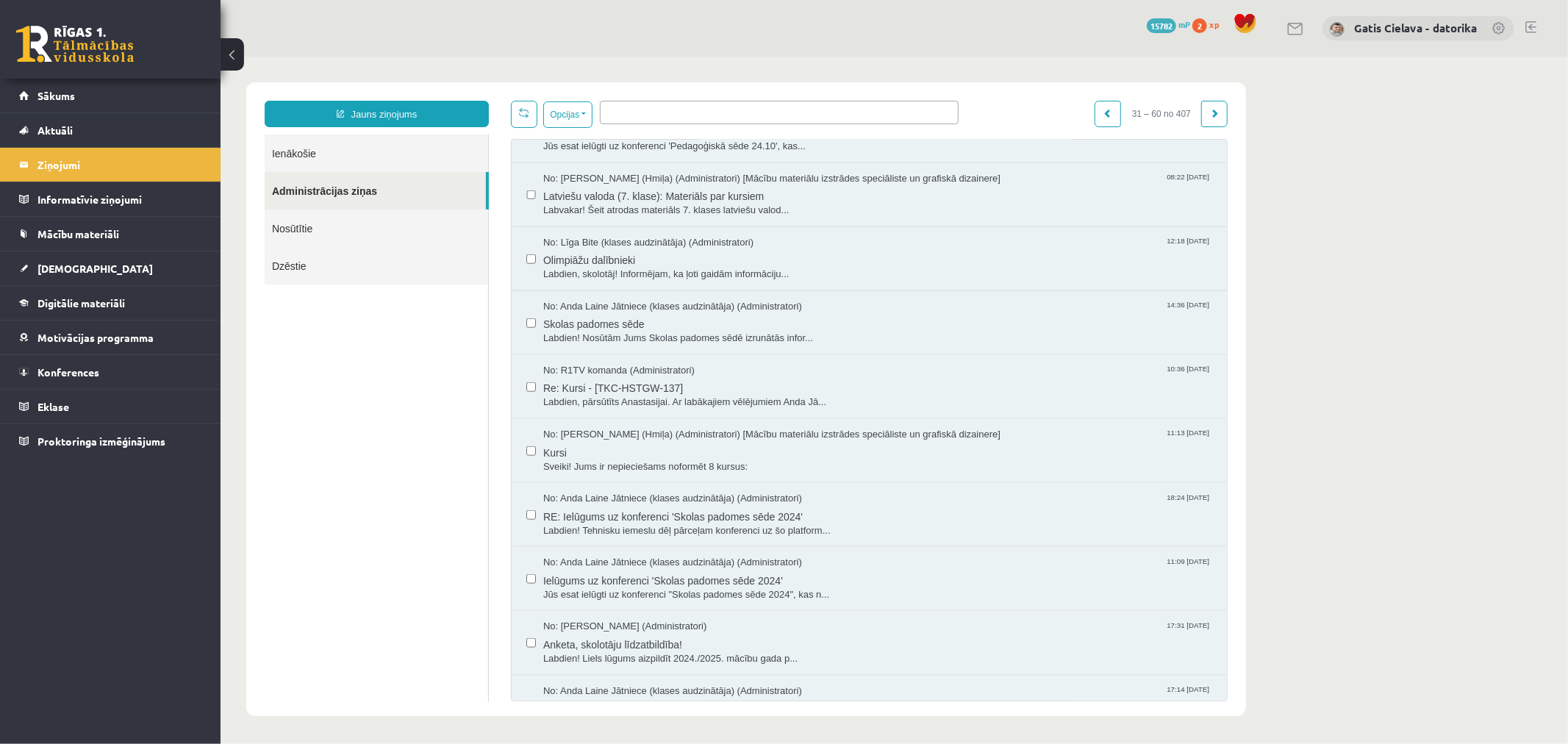
scroll to position [1307, 0]
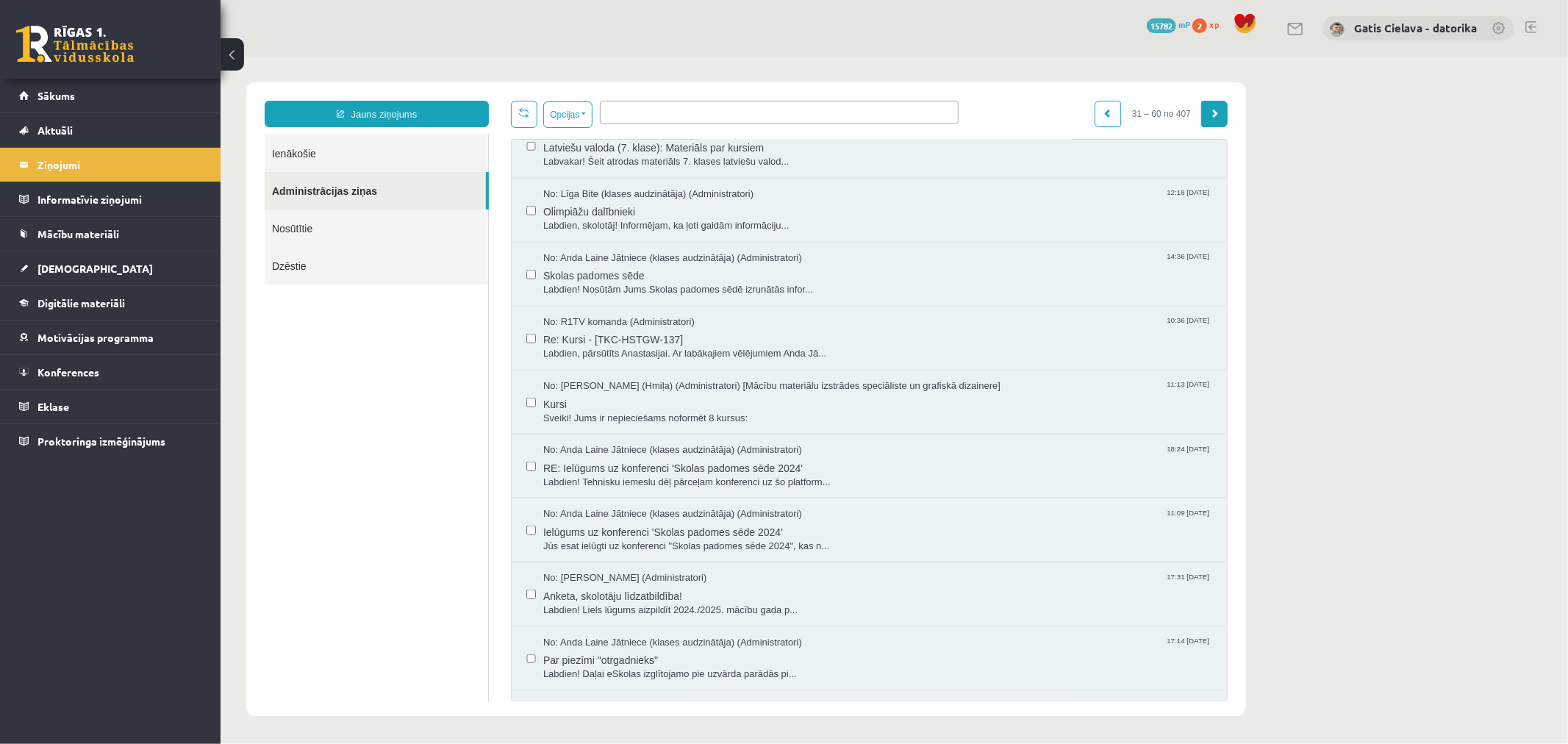
click at [1220, 114] on link at bounding box center [1214, 113] width 26 height 26
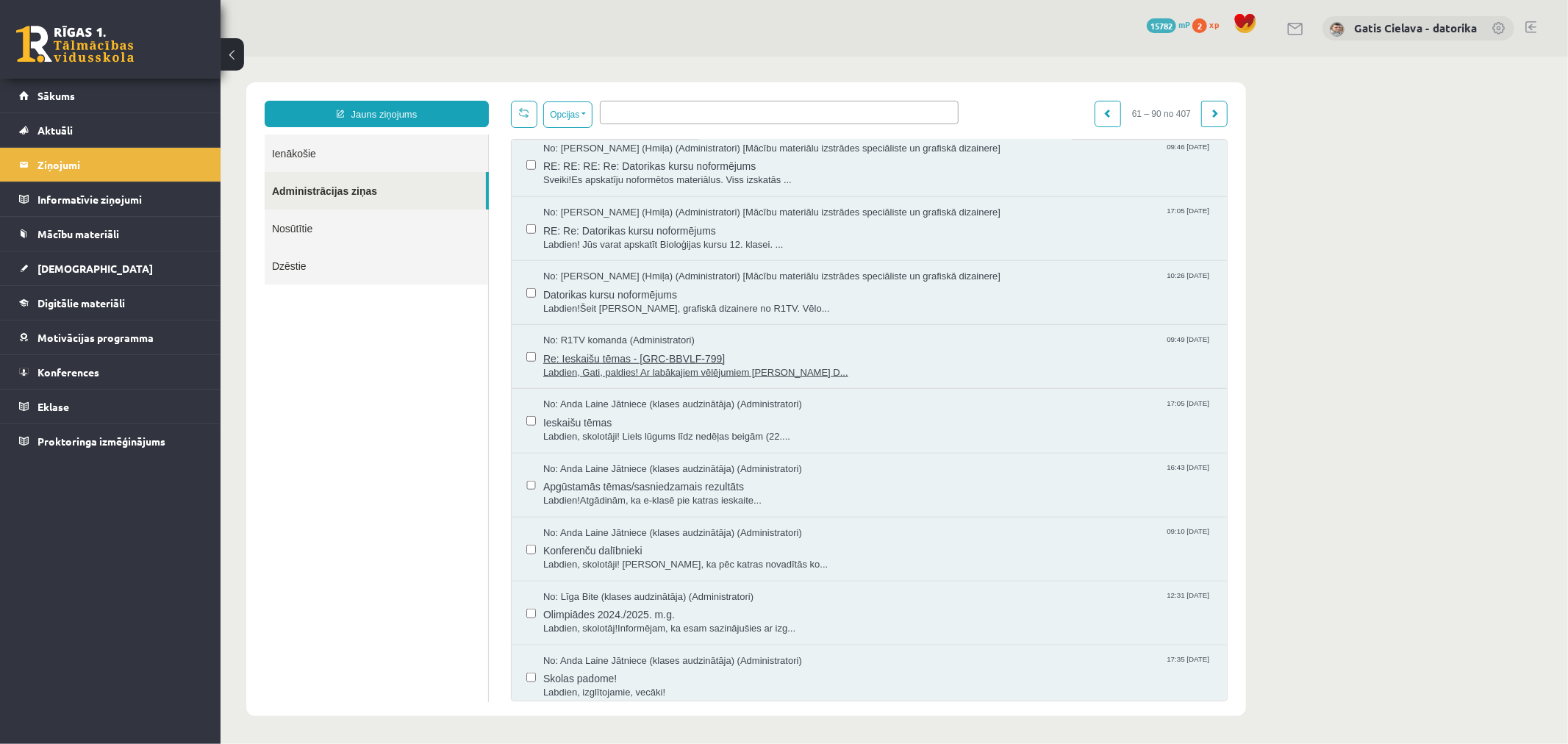
scroll to position [980, 0]
